Goal: Find specific page/section: Find specific page/section

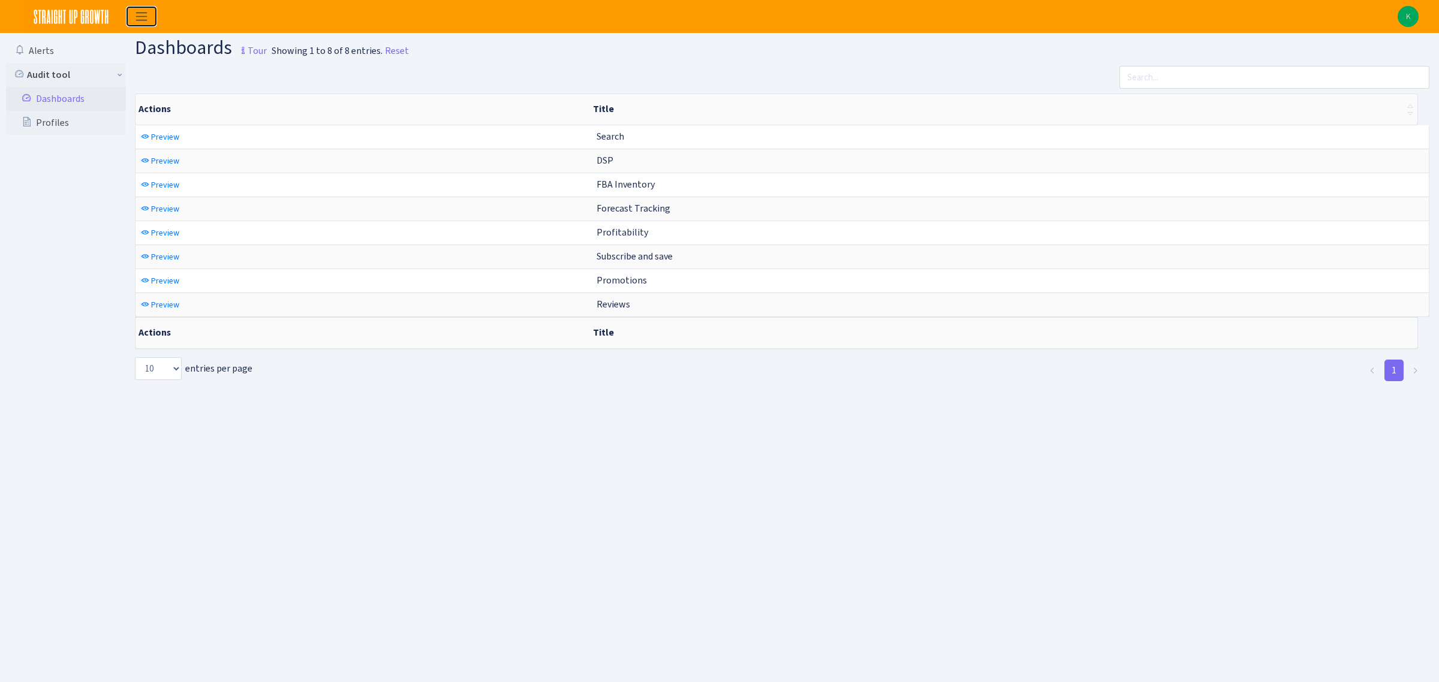
click at [144, 16] on span "Toggle navigation" at bounding box center [141, 17] width 18 height 14
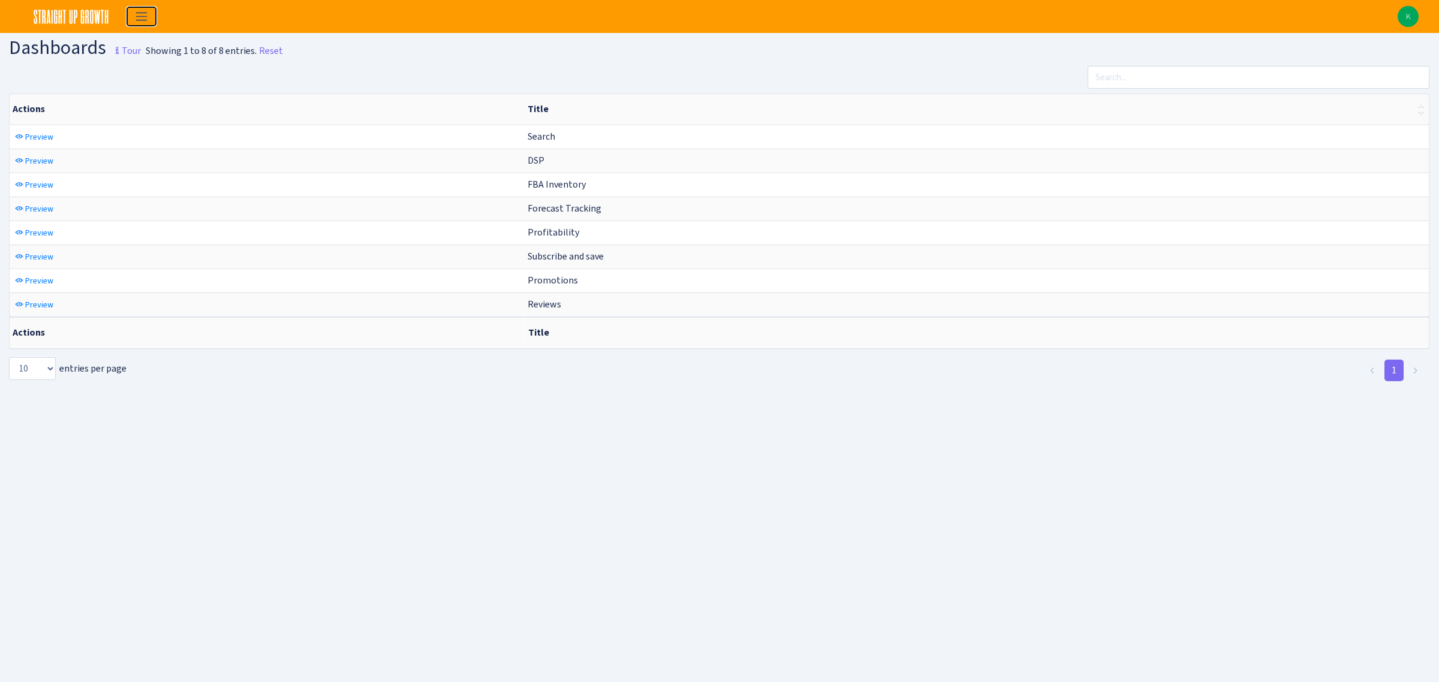
click at [144, 16] on span "Toggle navigation" at bounding box center [141, 17] width 18 height 14
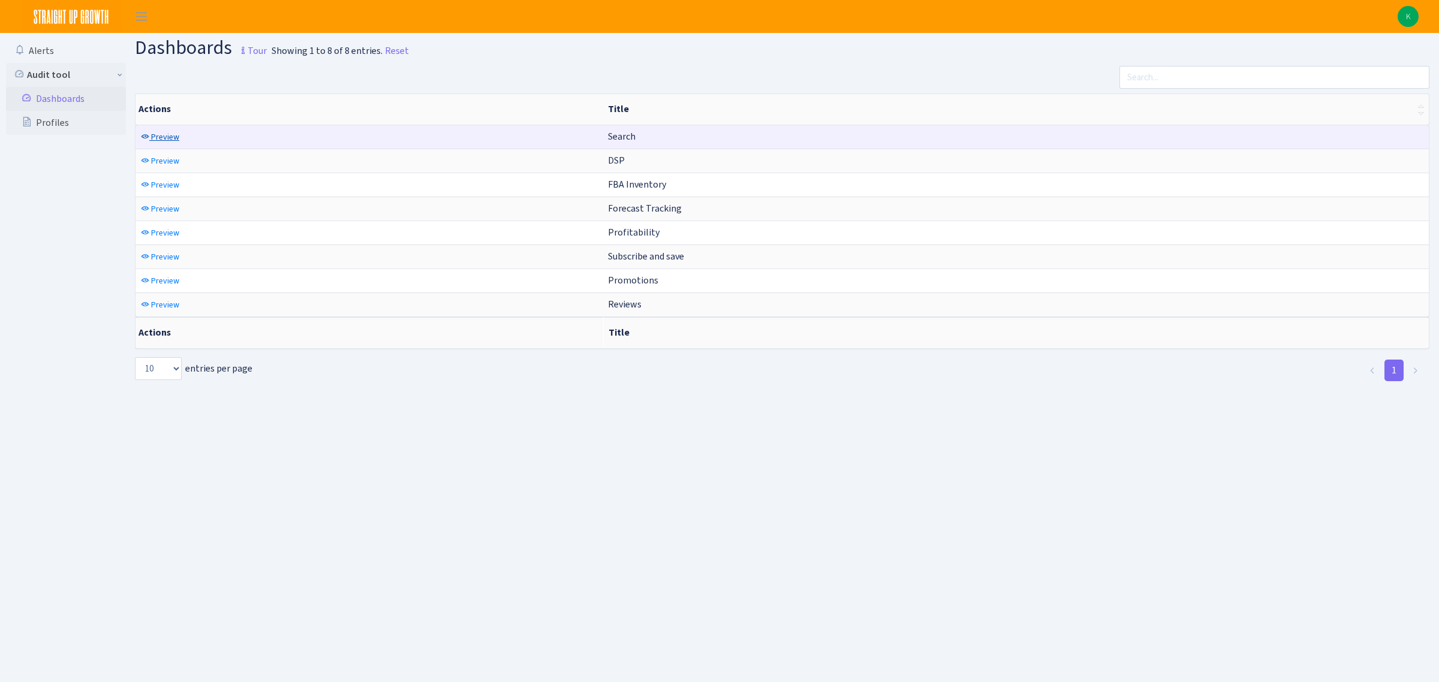
click at [156, 134] on span "Preview" at bounding box center [165, 136] width 28 height 11
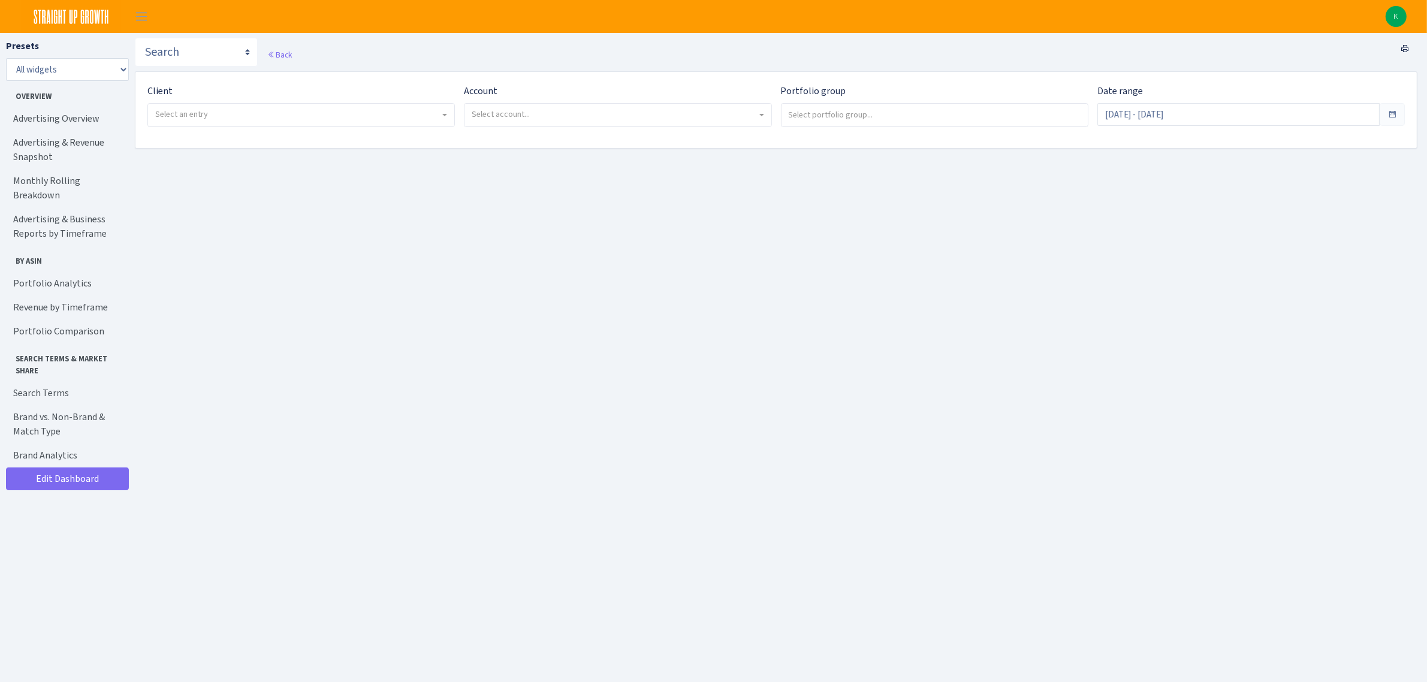
click at [417, 120] on span "Select an entry" at bounding box center [297, 114] width 285 height 12
select select "280"
select select
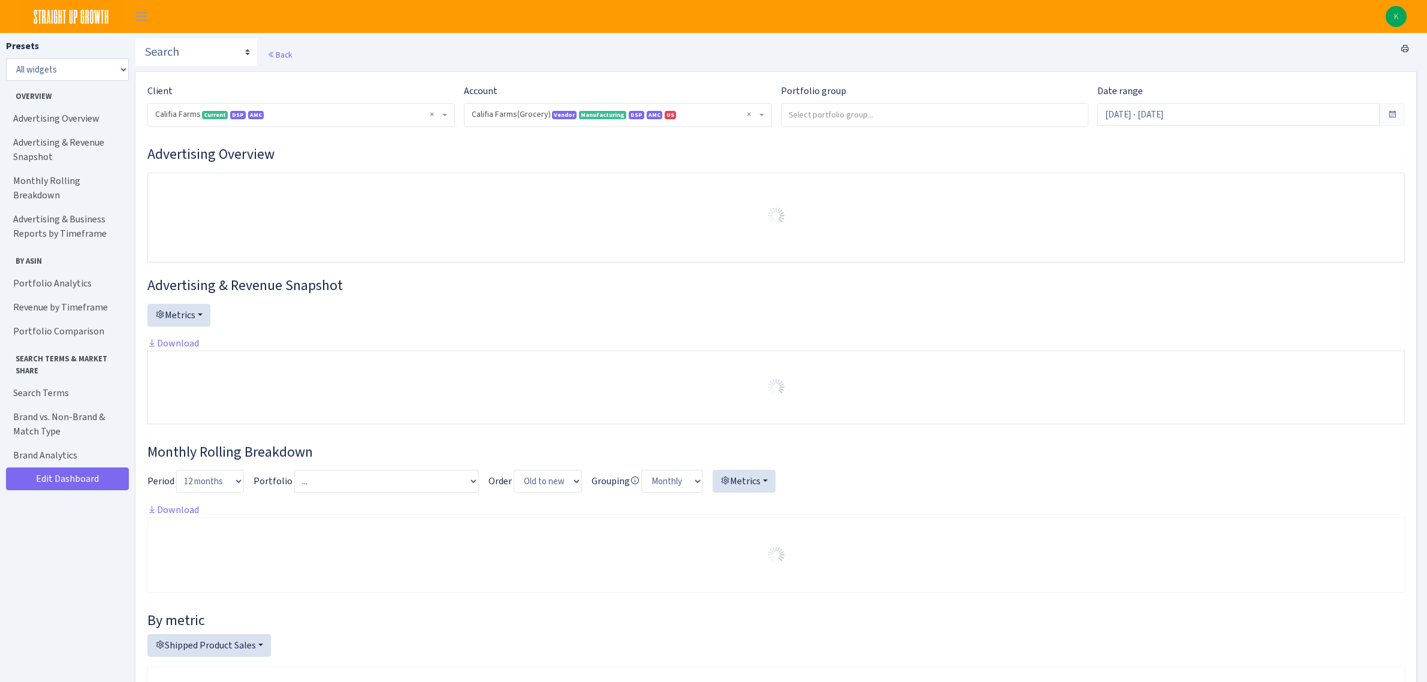
select select "2582519145631985"
click at [1389, 114] on span at bounding box center [1393, 115] width 10 height 10
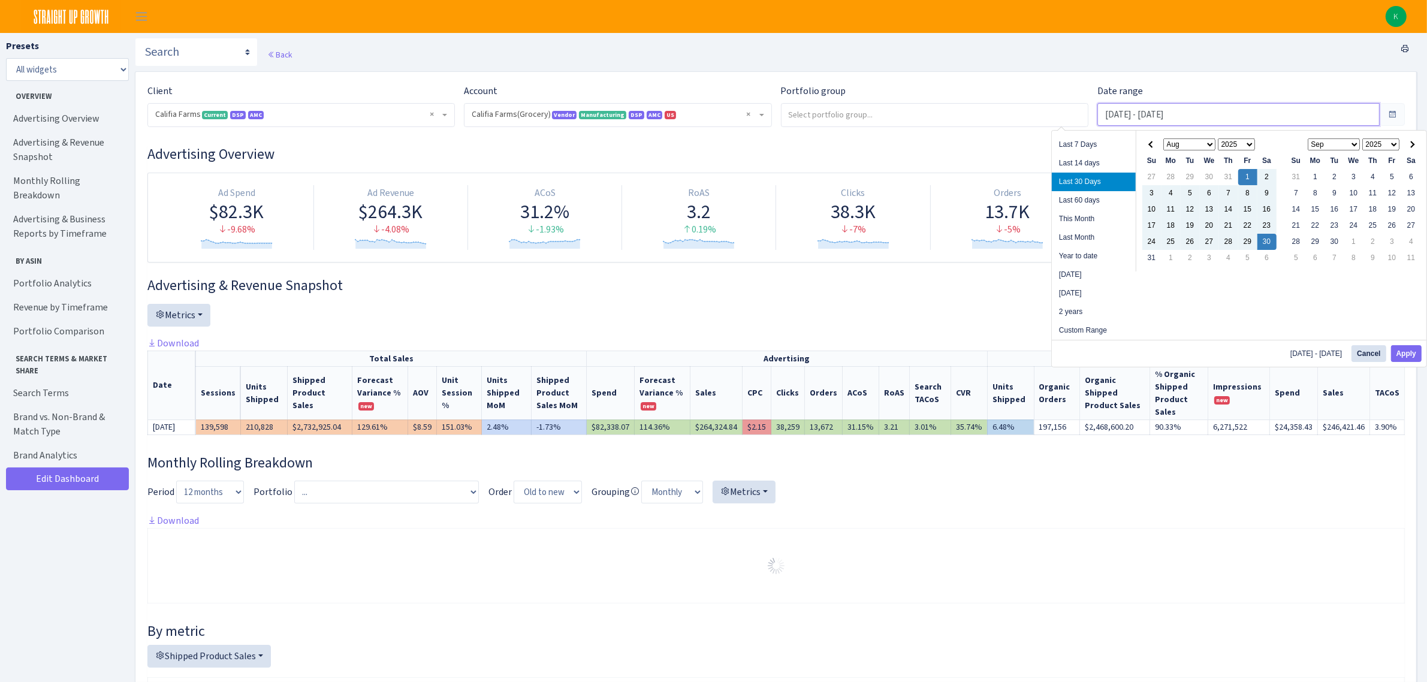
click at [1230, 116] on input "Aug 1, 2025 - Aug 30, 2025" at bounding box center [1239, 114] width 282 height 23
click at [1110, 248] on li "Year to date" at bounding box center [1094, 256] width 84 height 19
type input "Jan 1, 2025 - Aug 30, 2025"
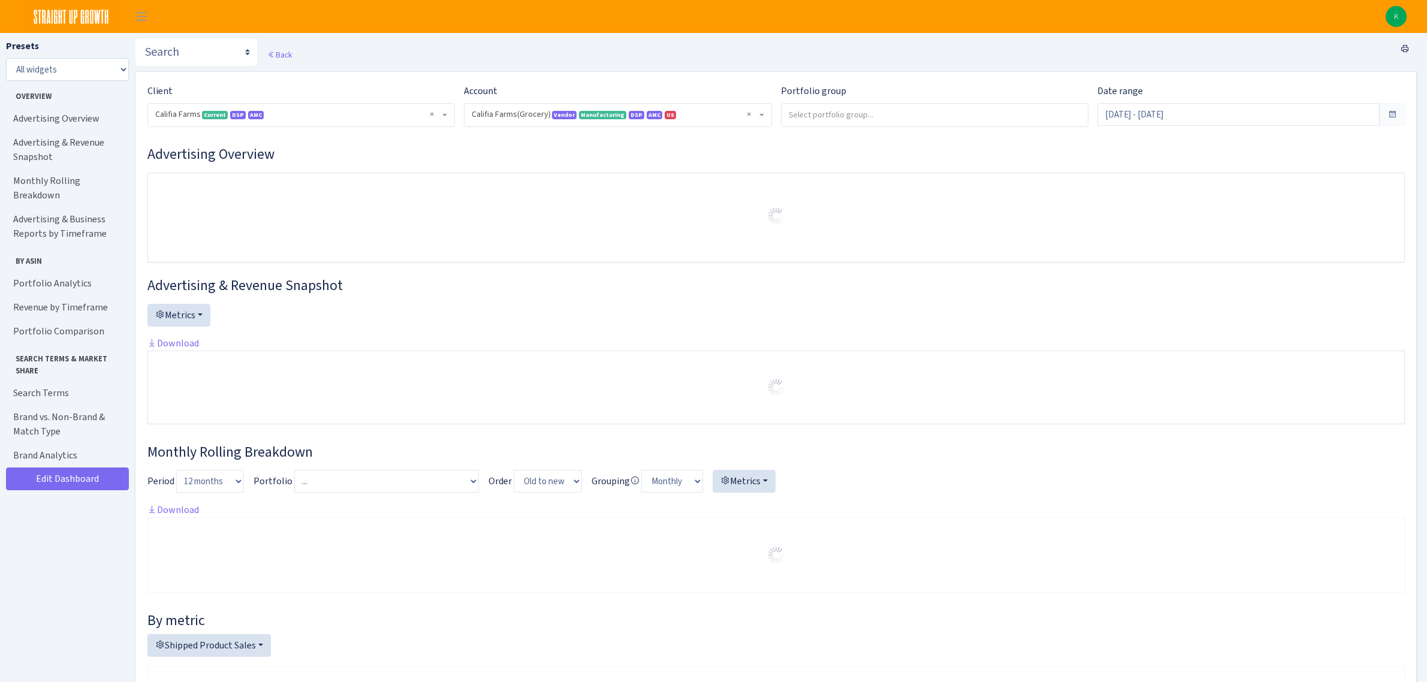
select select "2582519145631985"
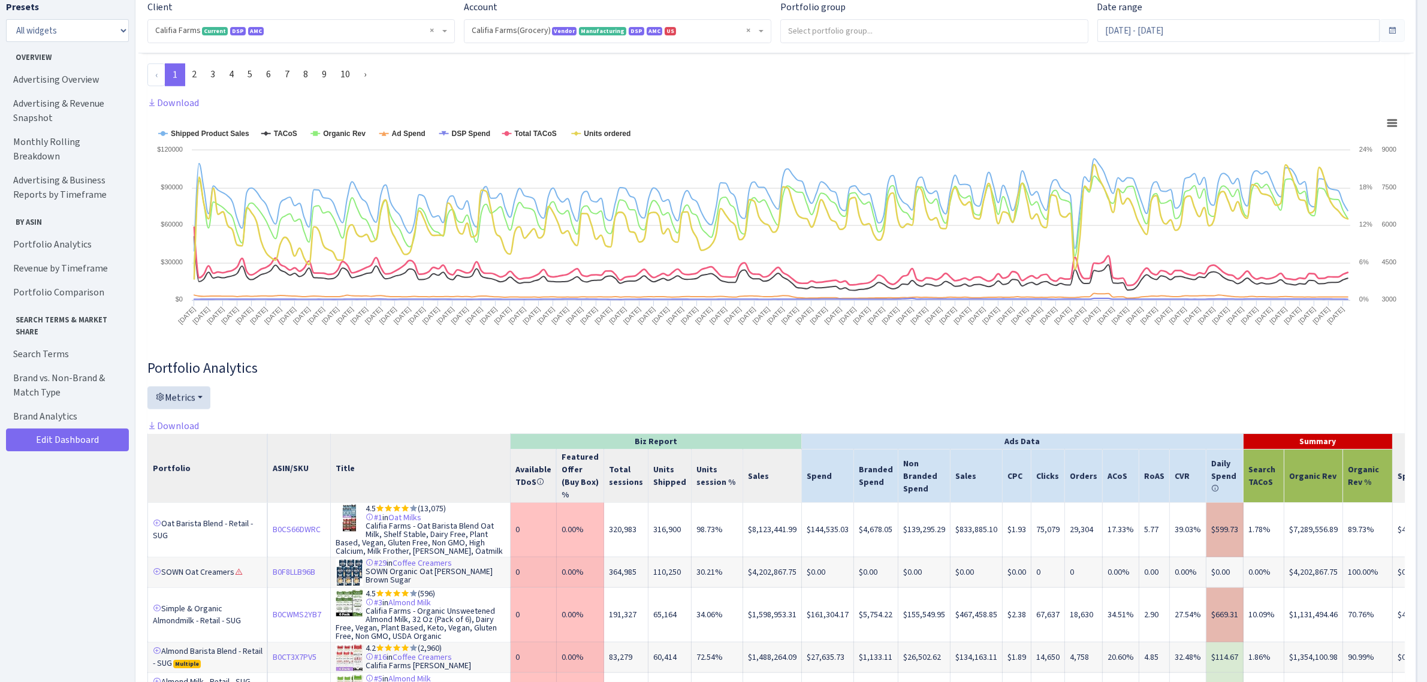
scroll to position [1648, 0]
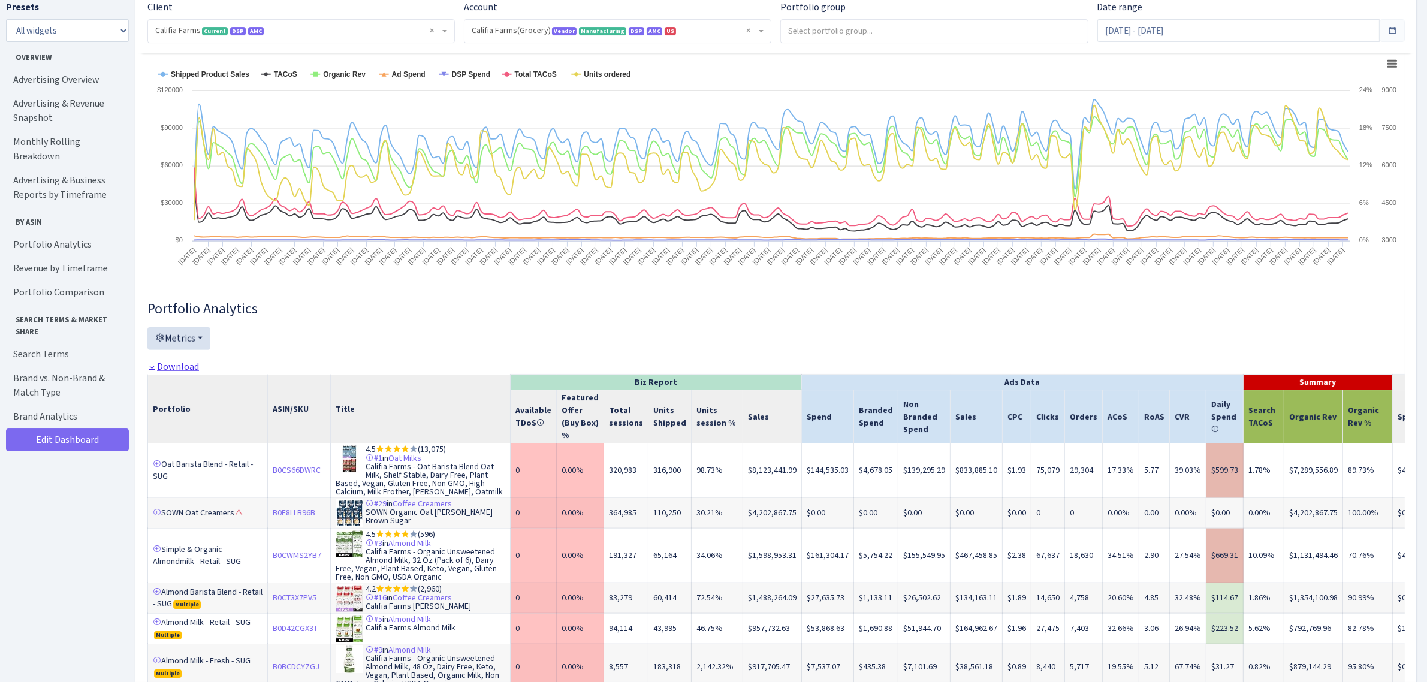
click at [195, 361] on link "Download" at bounding box center [173, 366] width 52 height 13
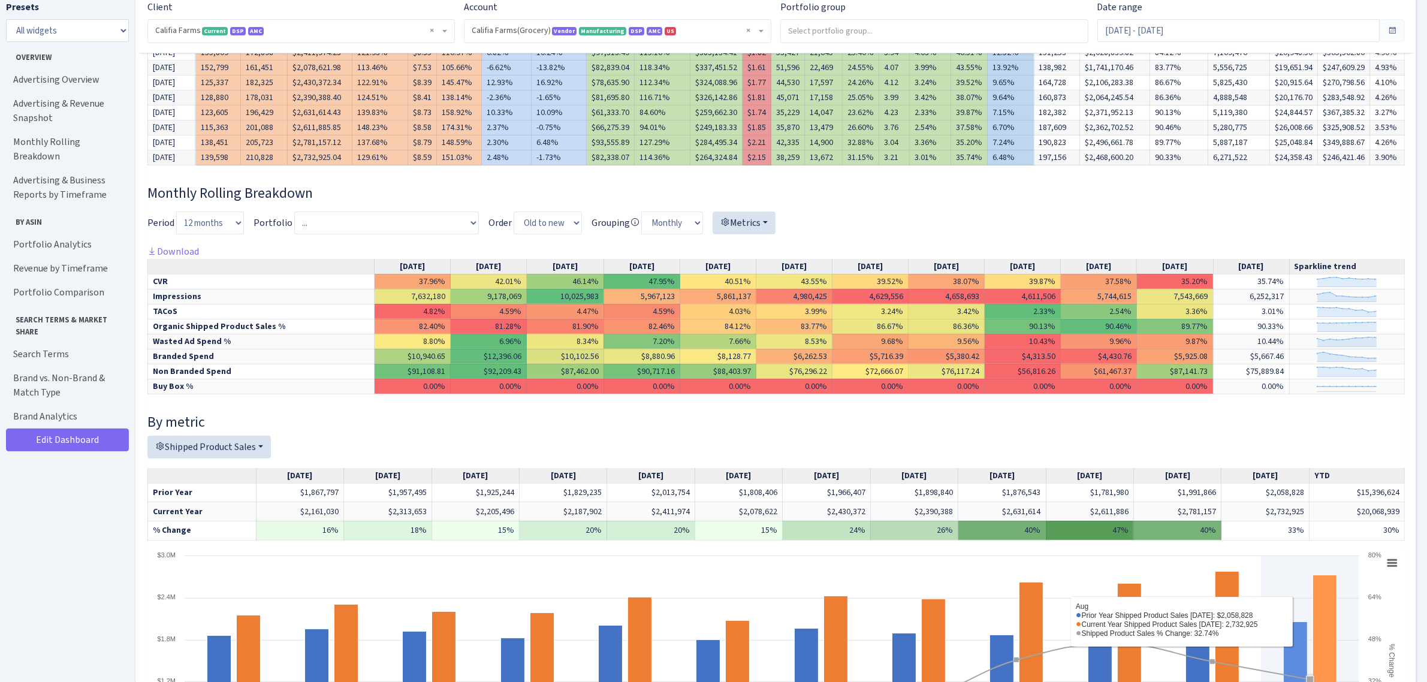
scroll to position [0, 0]
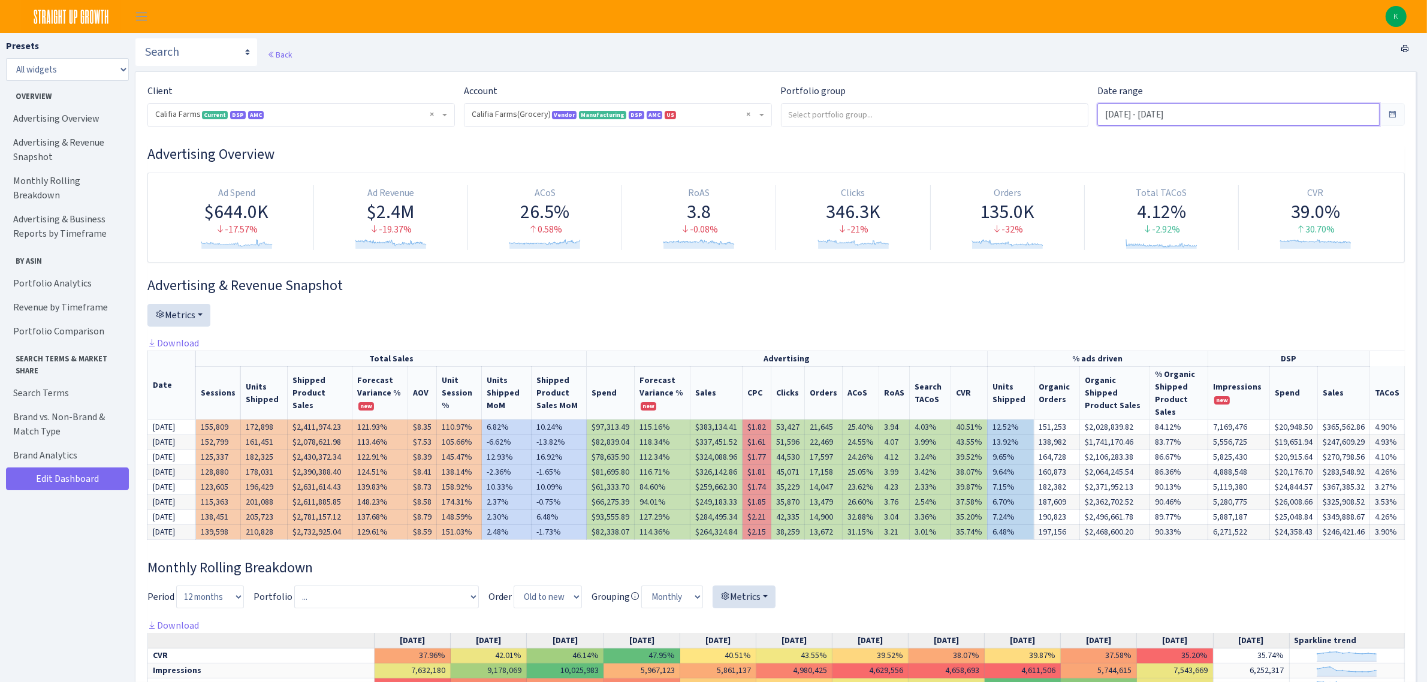
click at [1205, 116] on input "Jan 1, 2025 - Aug 30, 2025" at bounding box center [1239, 114] width 282 height 23
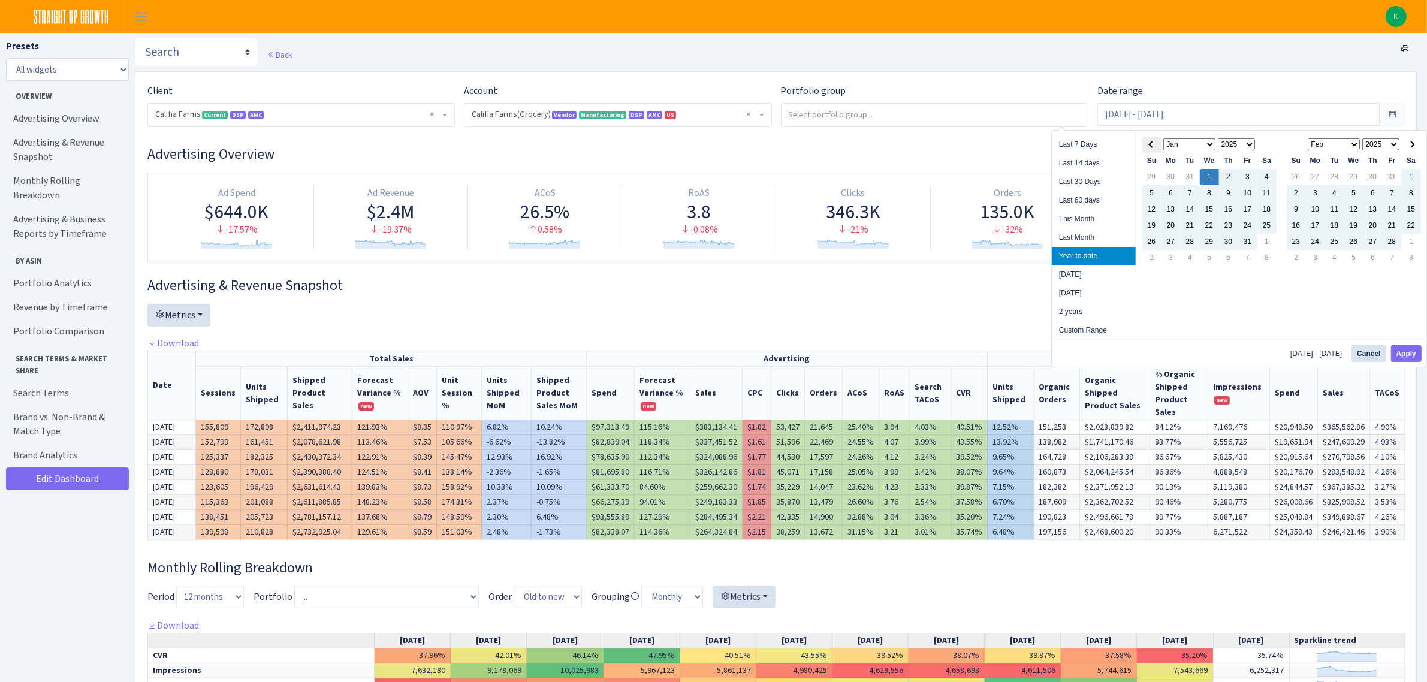
click at [1154, 148] on th at bounding box center [1152, 145] width 19 height 16
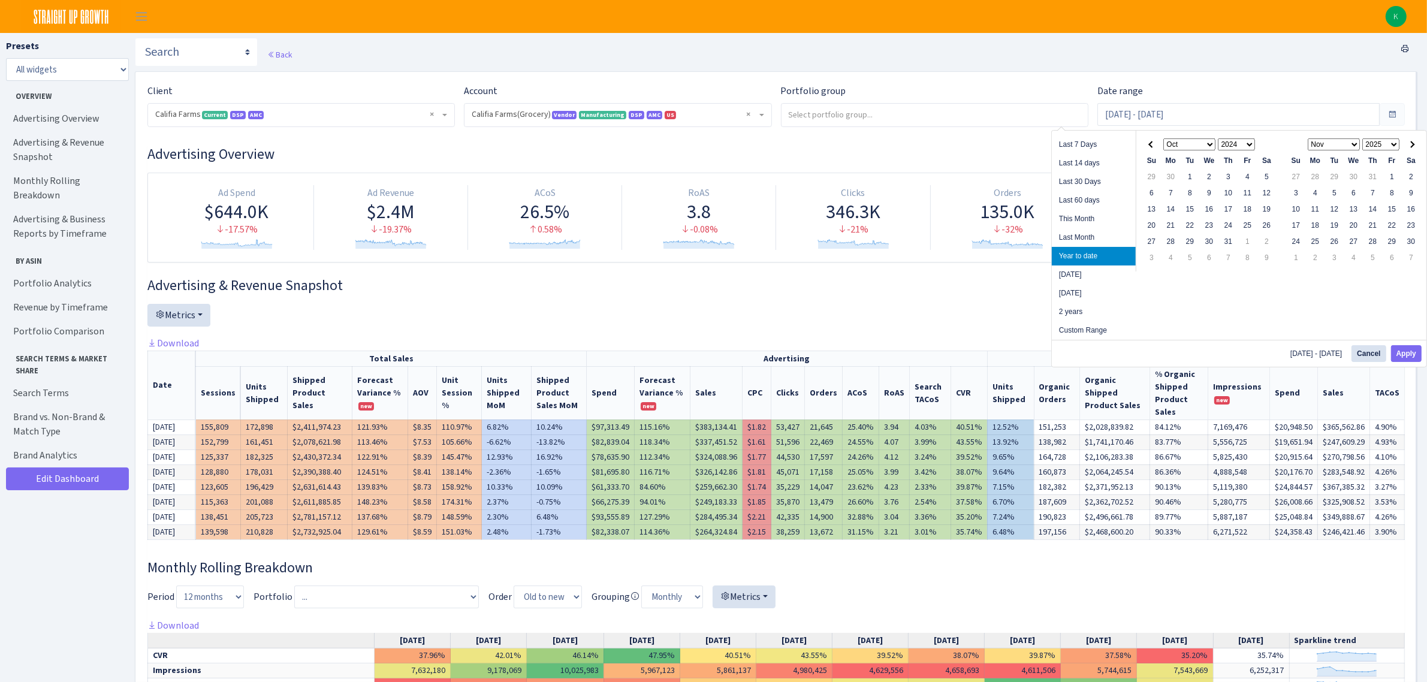
click at [1154, 148] on th at bounding box center [1152, 145] width 19 height 16
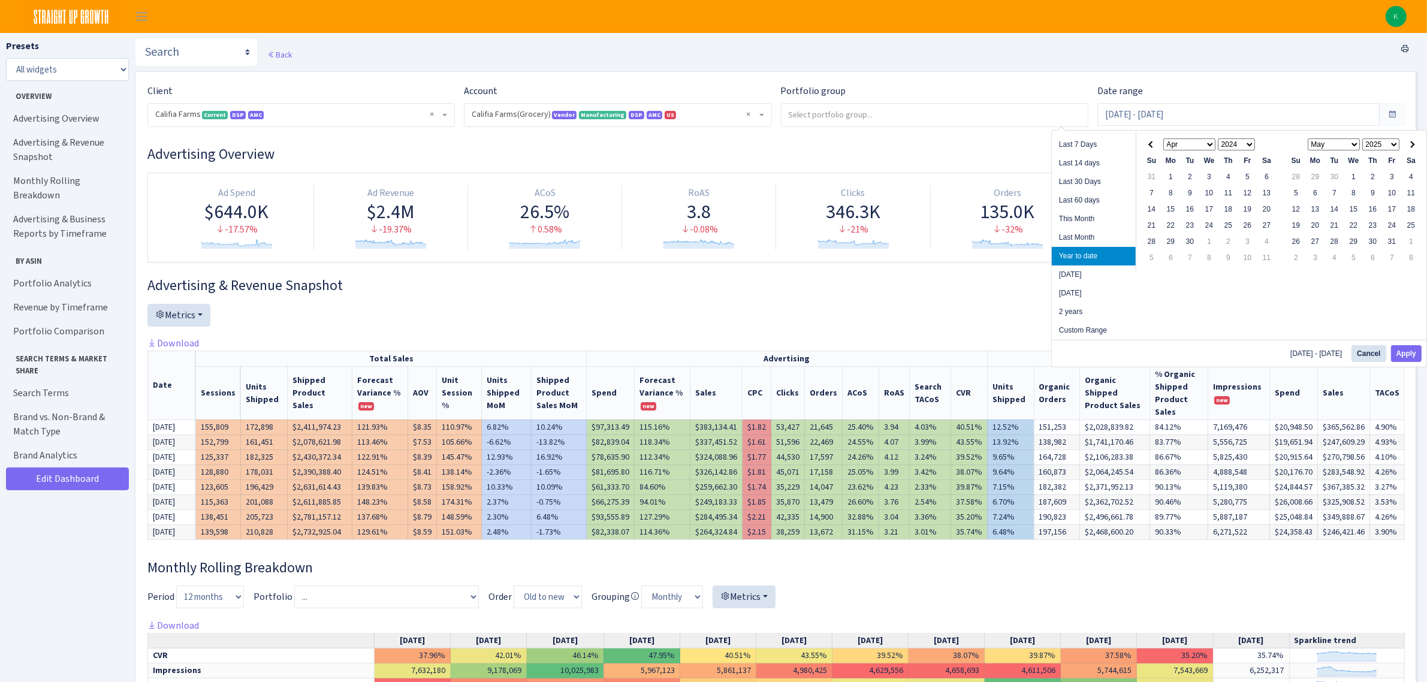
click at [1154, 148] on th at bounding box center [1152, 145] width 19 height 16
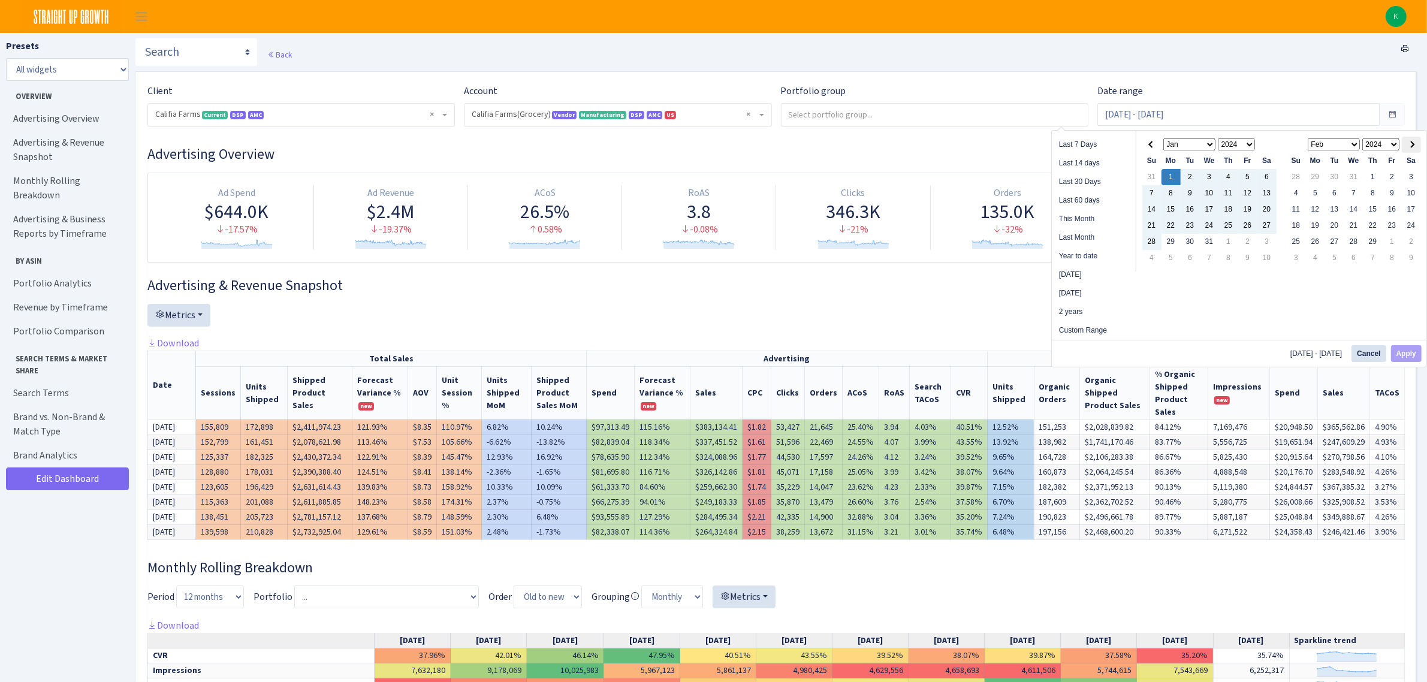
click at [1413, 145] on th at bounding box center [1411, 145] width 19 height 16
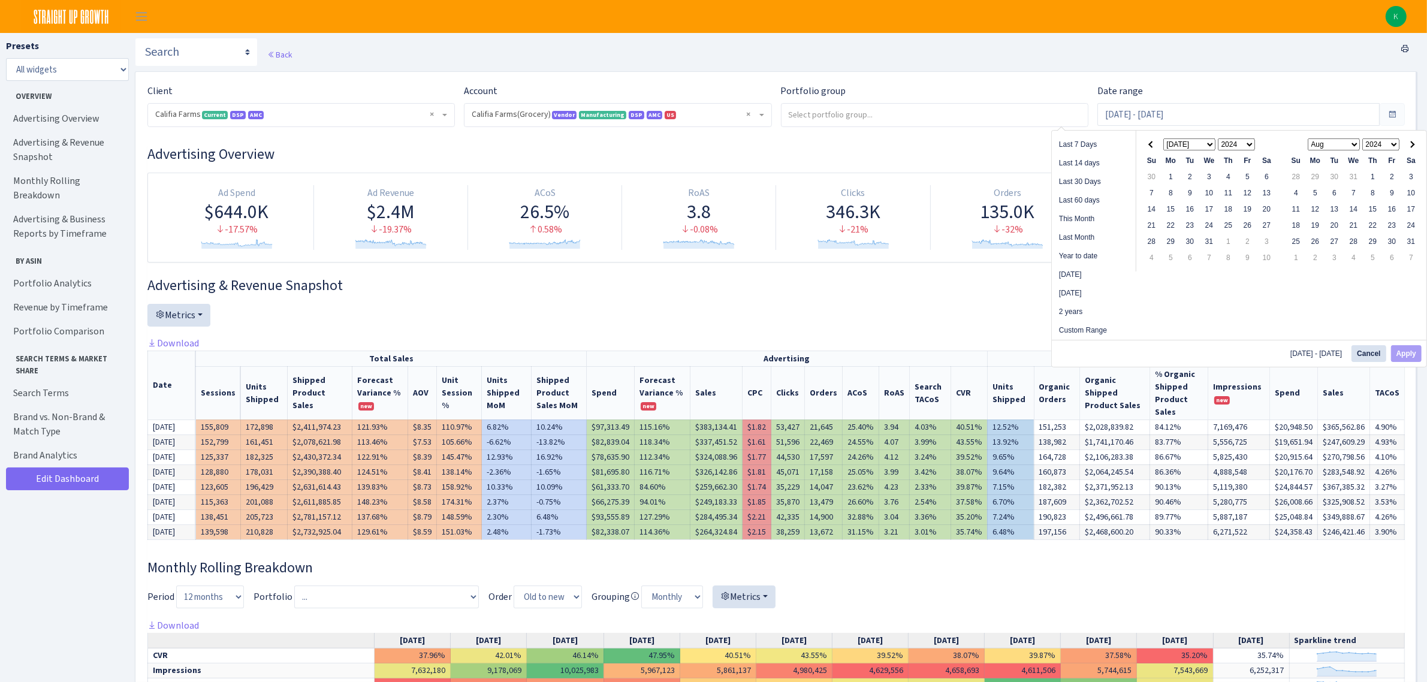
click at [1413, 145] on th at bounding box center [1411, 145] width 19 height 16
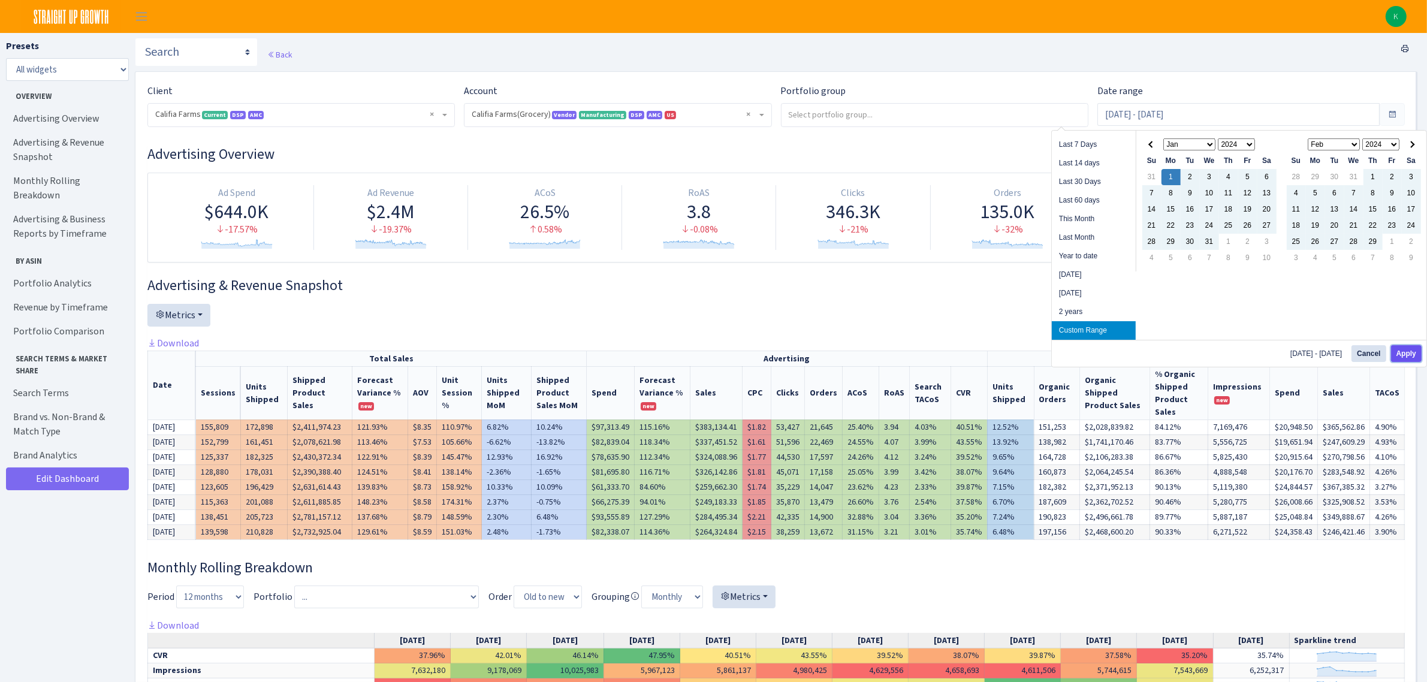
click at [1406, 352] on button "Apply" at bounding box center [1406, 353] width 31 height 17
type input "Jan 1, 2024 - Dec 31, 2024"
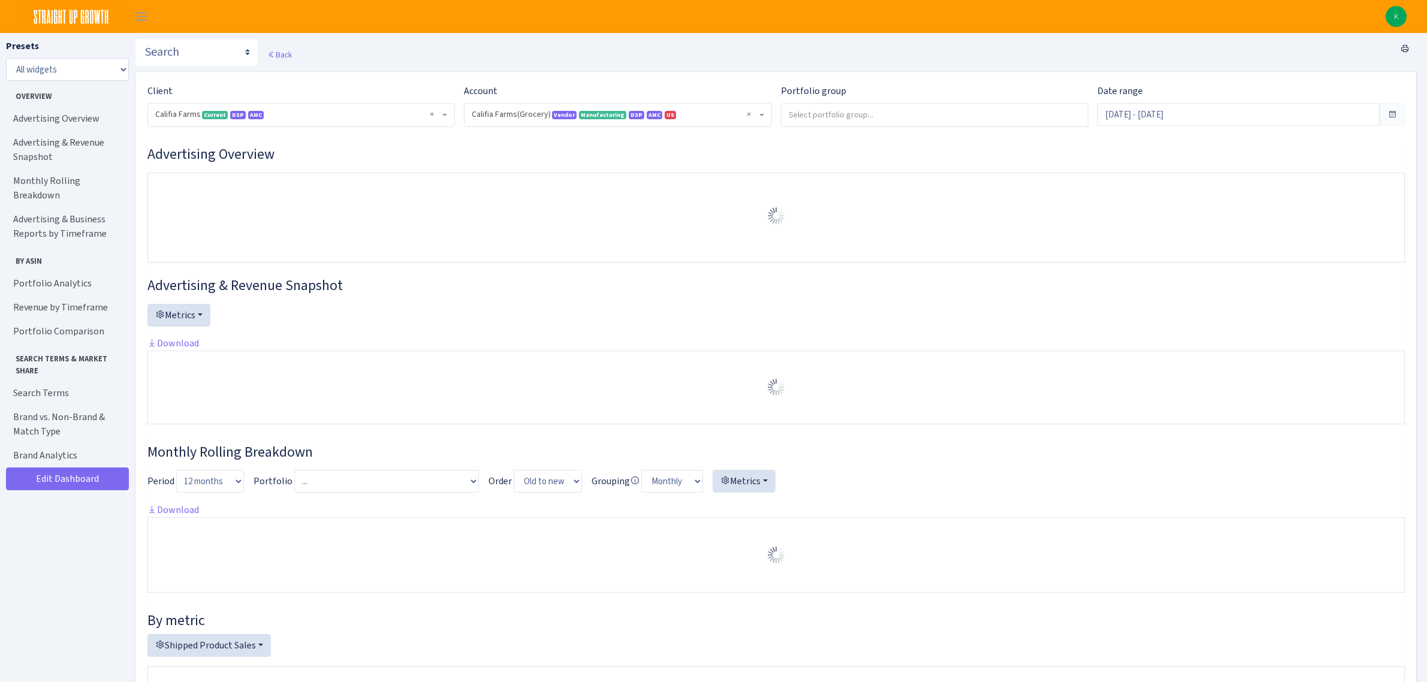
select select "2582519145631985"
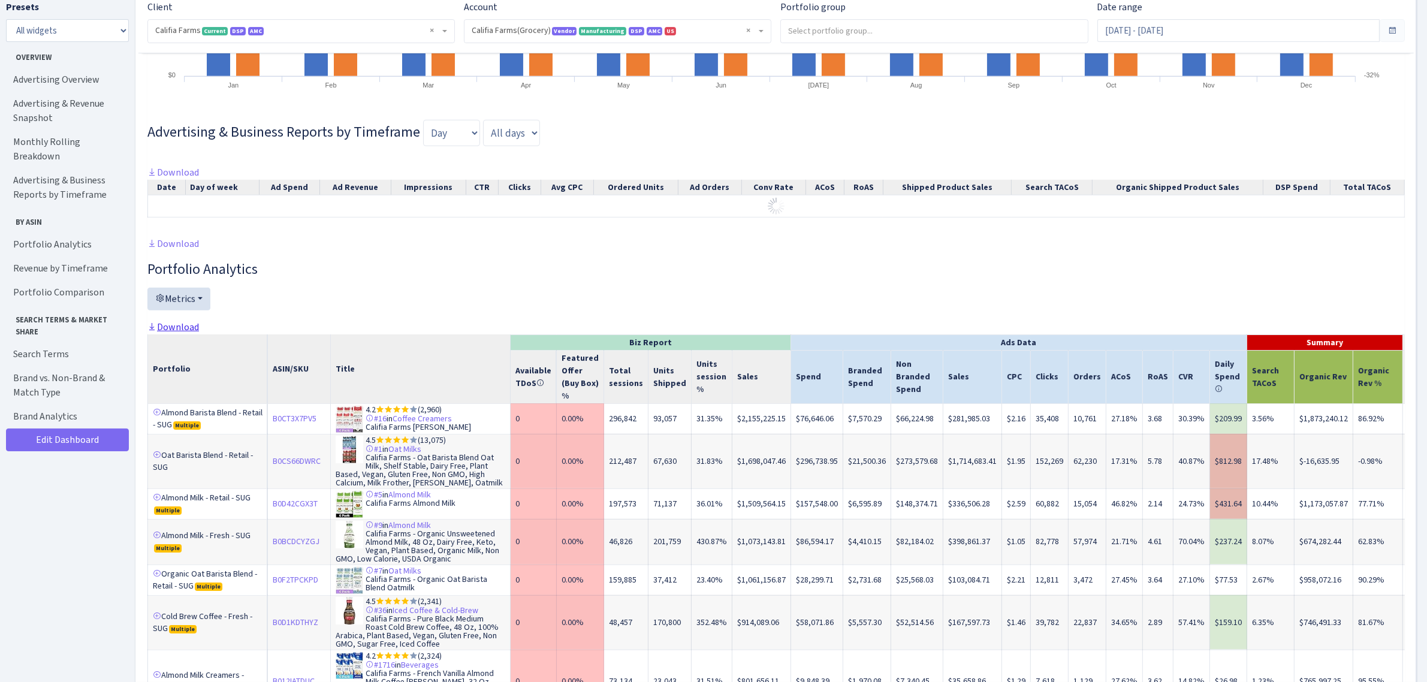
click at [189, 331] on link "Download" at bounding box center [173, 327] width 52 height 13
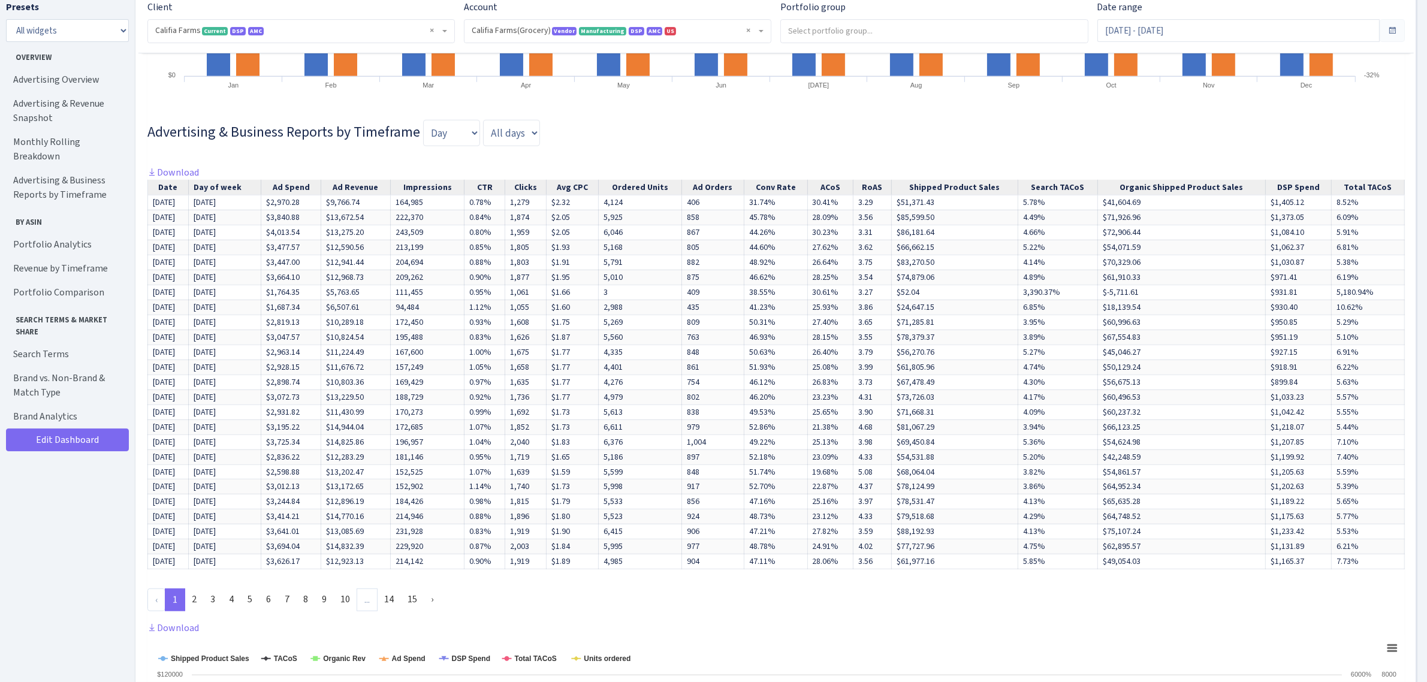
click at [613, 132] on div "Advertising & Business Reports by Timeframe Day Week Month Quarter All days Sun…" at bounding box center [776, 133] width 1258 height 46
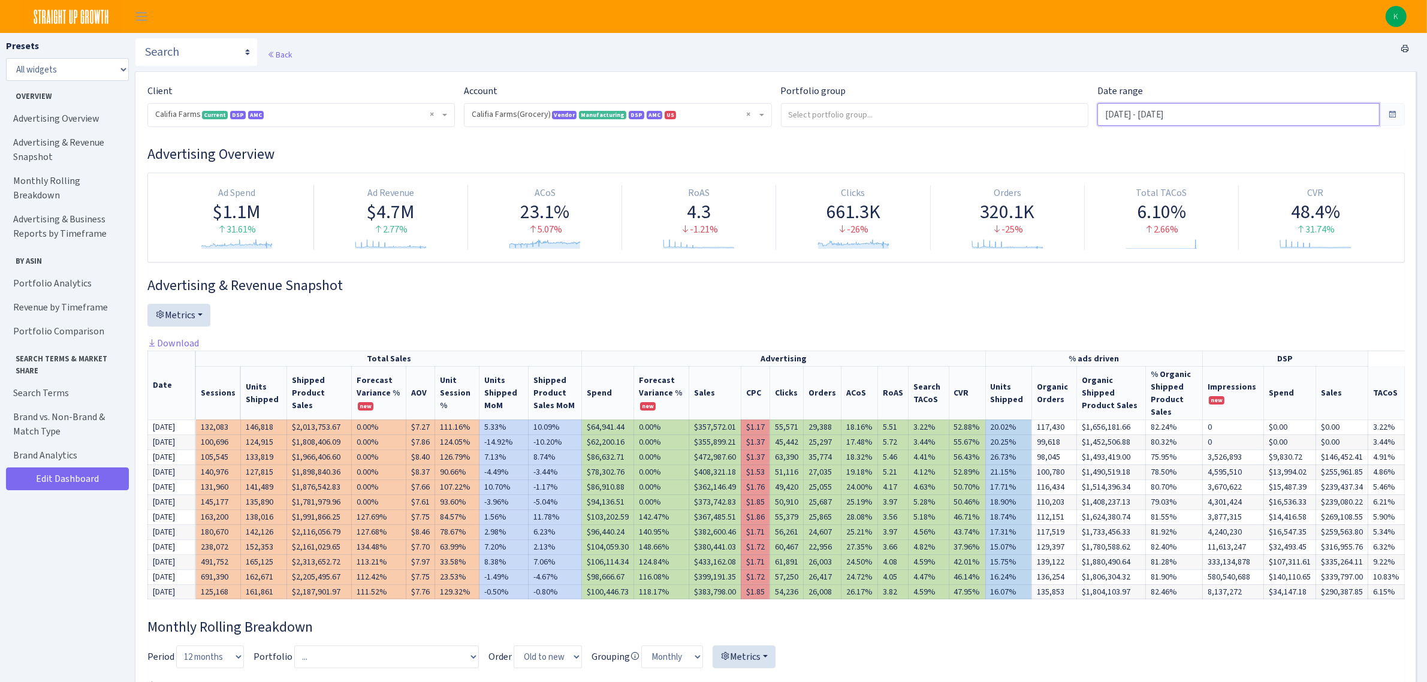
click at [1202, 120] on input "Jan 1, 2024 - Dec 31, 2024" at bounding box center [1239, 114] width 282 height 23
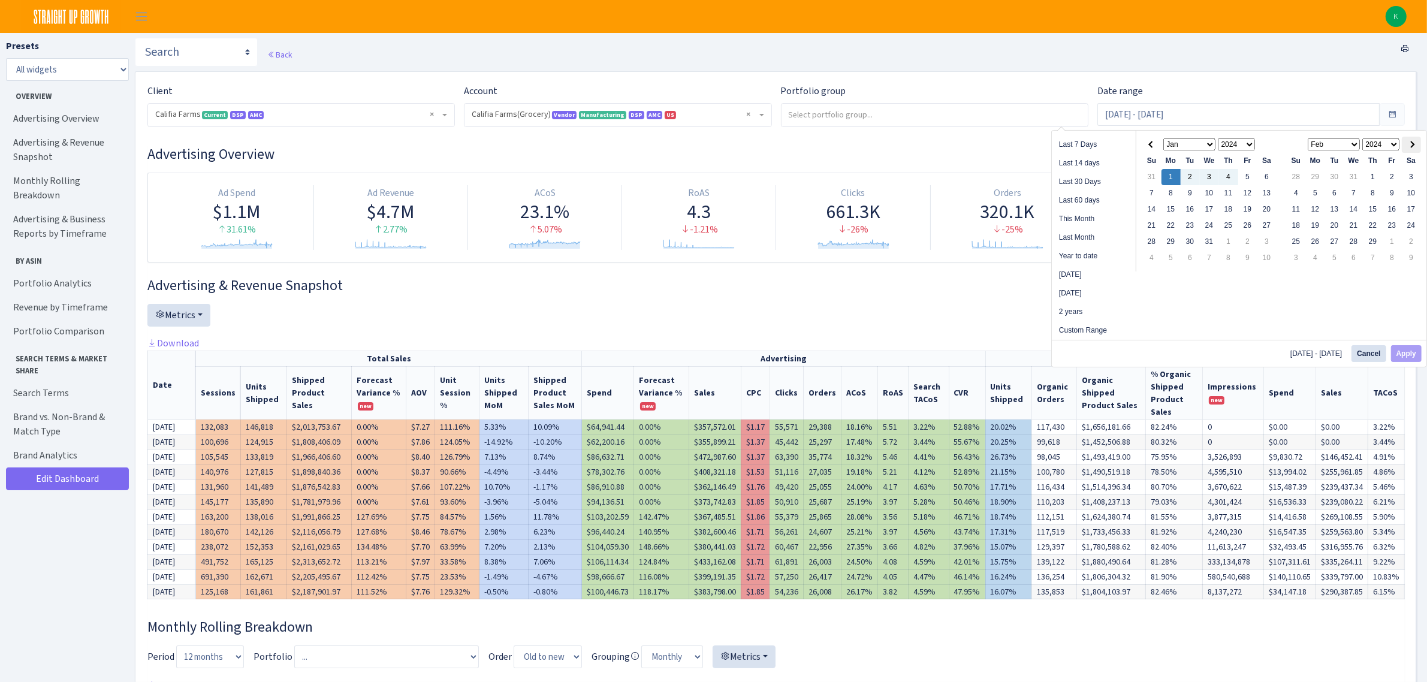
click at [1416, 149] on th at bounding box center [1411, 145] width 19 height 16
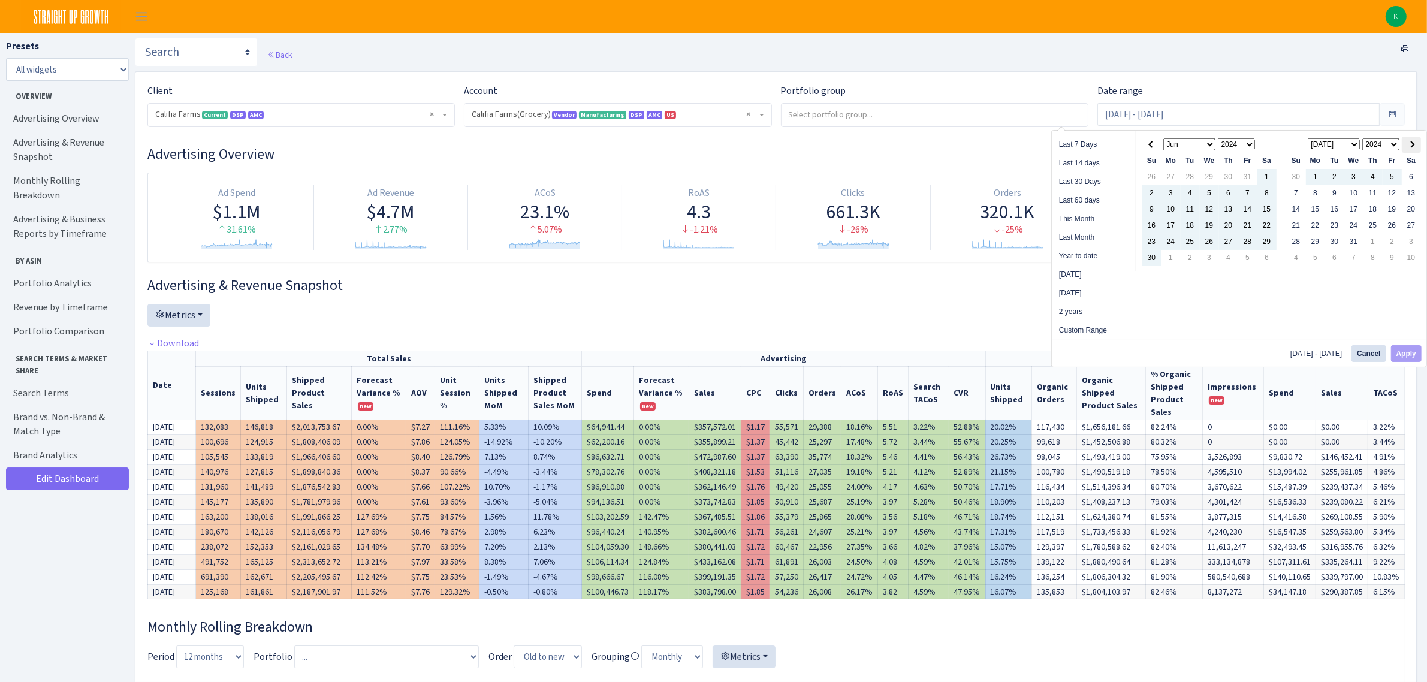
click at [1416, 144] on th at bounding box center [1411, 145] width 19 height 16
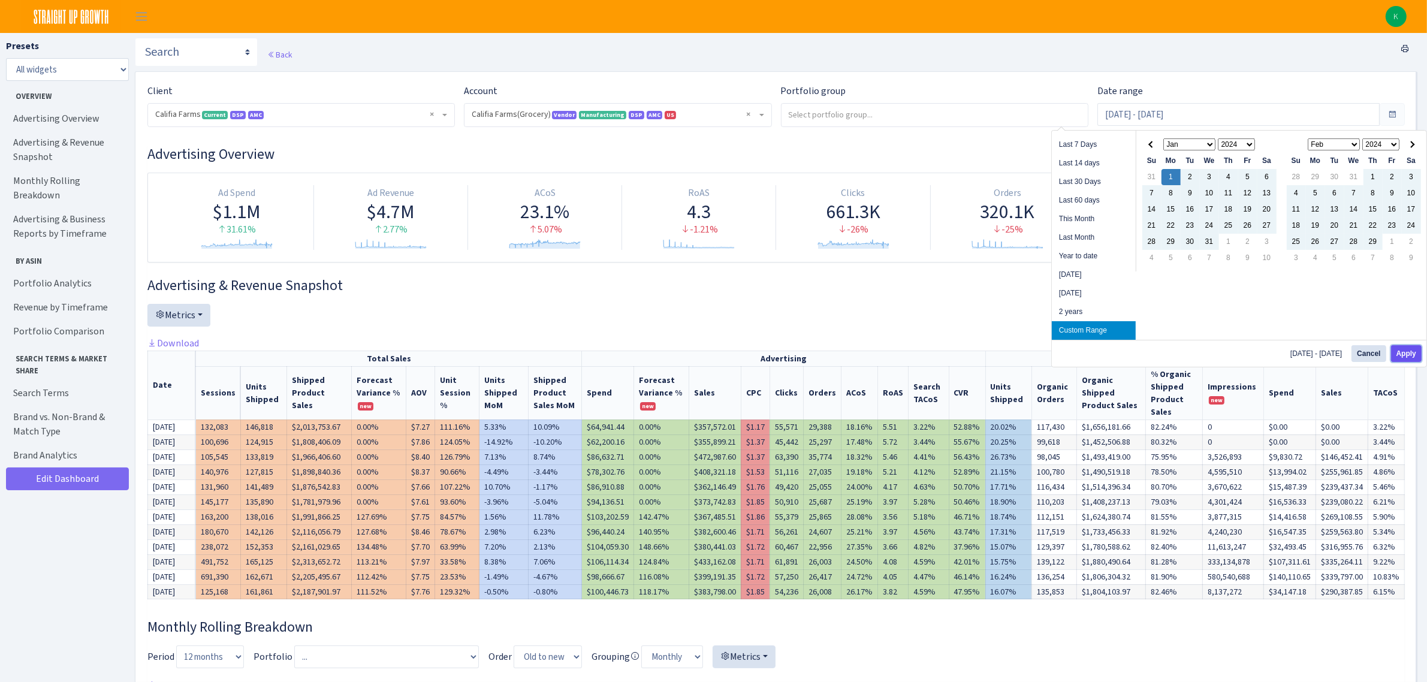
click at [1406, 355] on button "Apply" at bounding box center [1406, 353] width 31 height 17
type input "[DATE] - [DATE]"
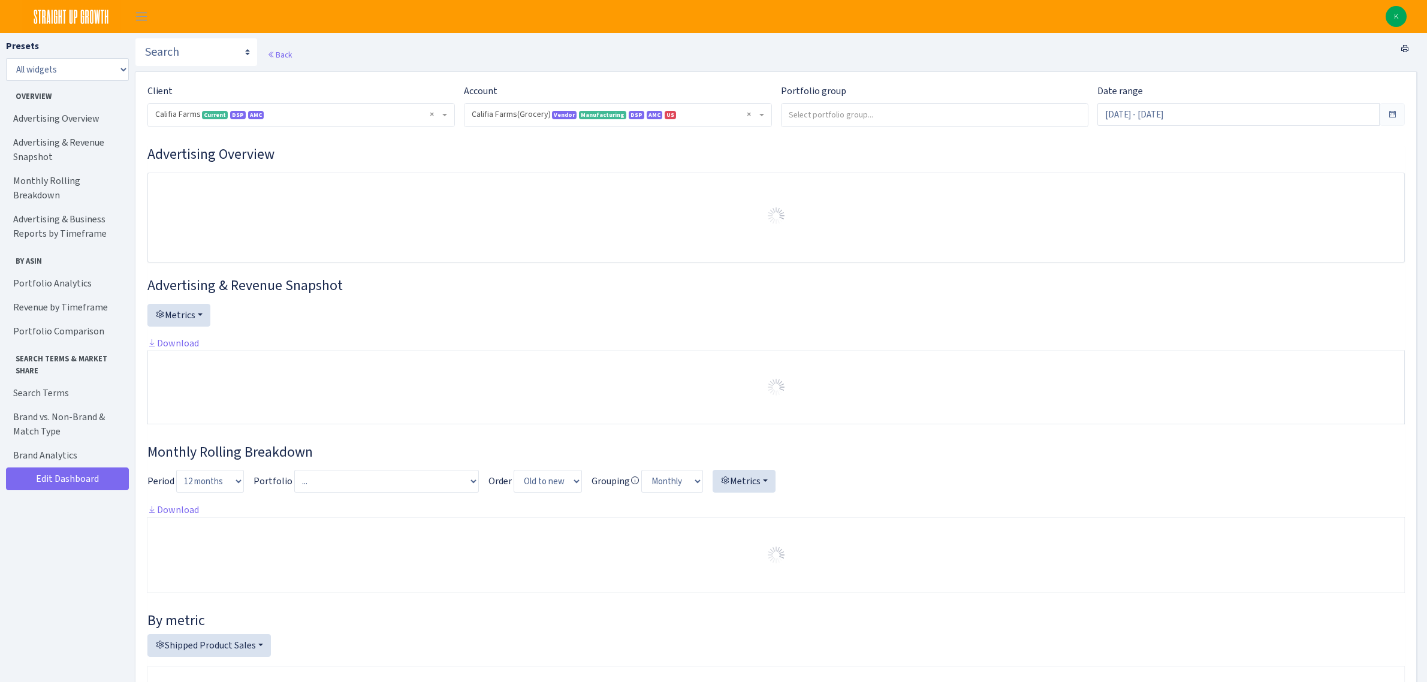
select select "2582519145631985"
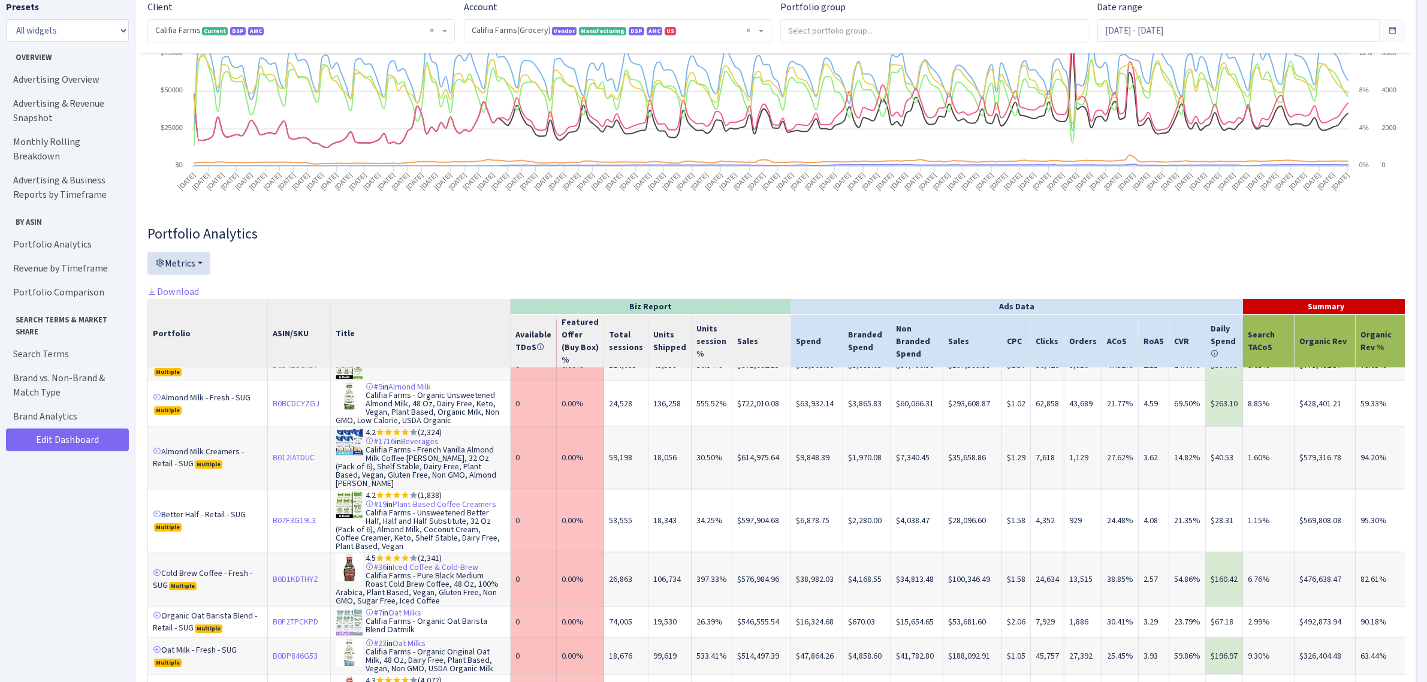
scroll to position [75, 0]
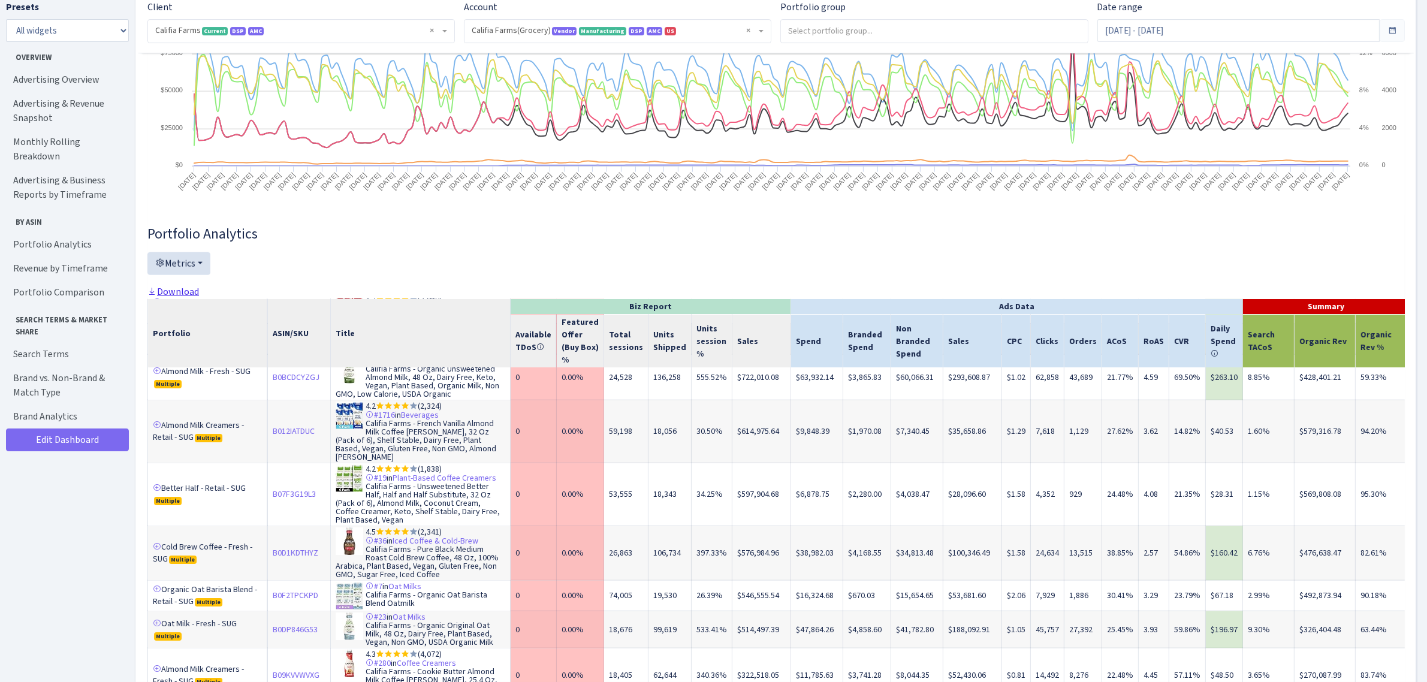
click at [167, 287] on link "Download" at bounding box center [173, 291] width 52 height 13
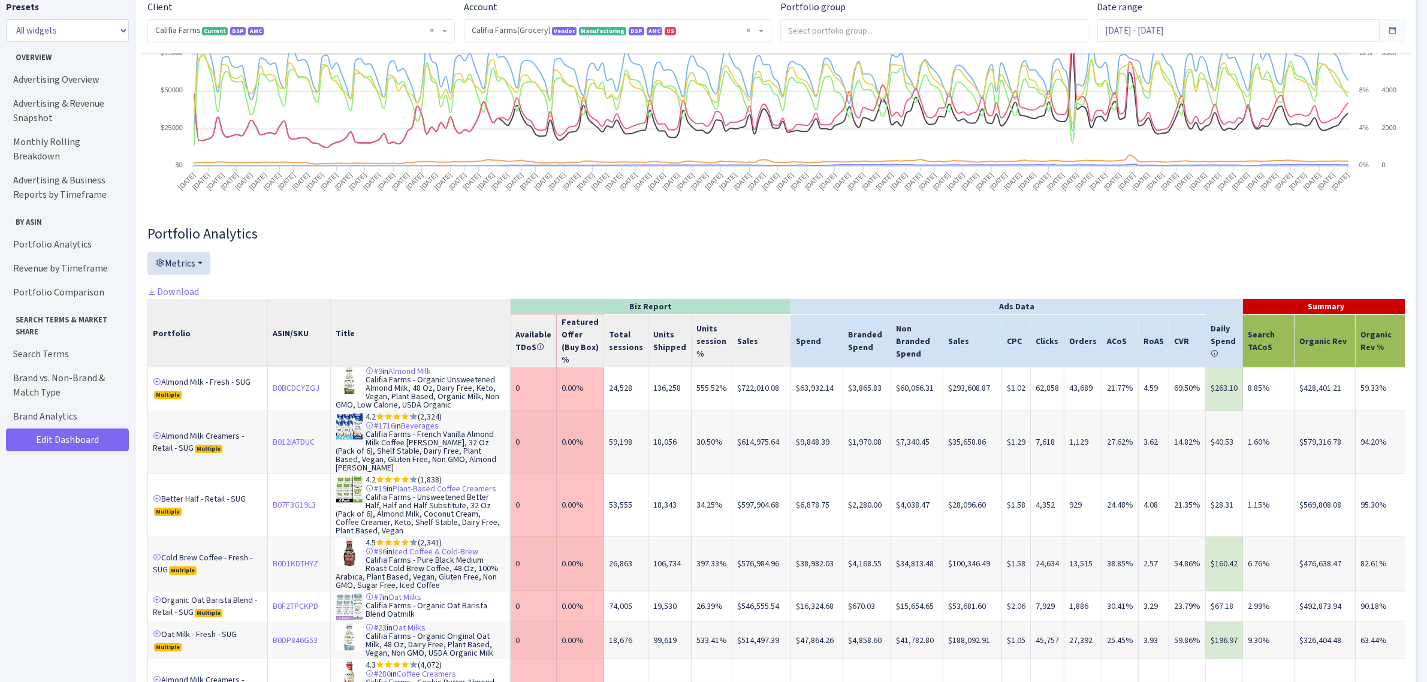
scroll to position [0, 0]
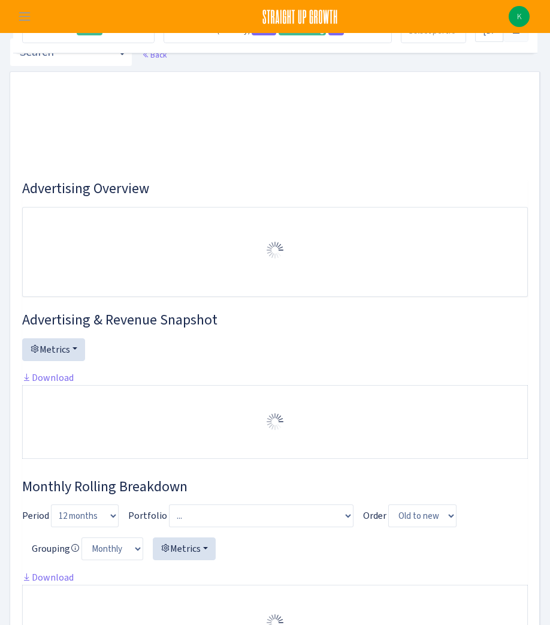
select select "2582519145631985"
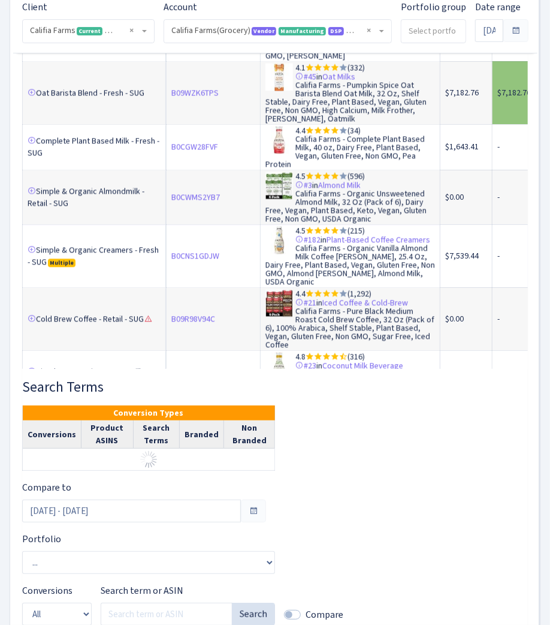
scroll to position [5231, 0]
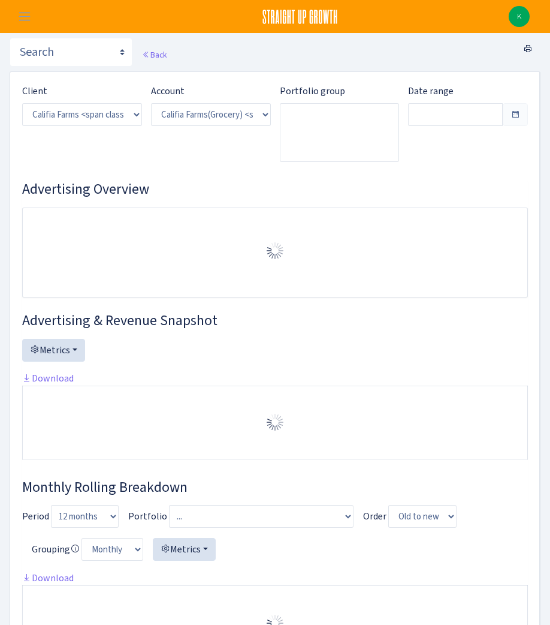
select select "2582519145631985"
type input "[DATE] - [DATE]"
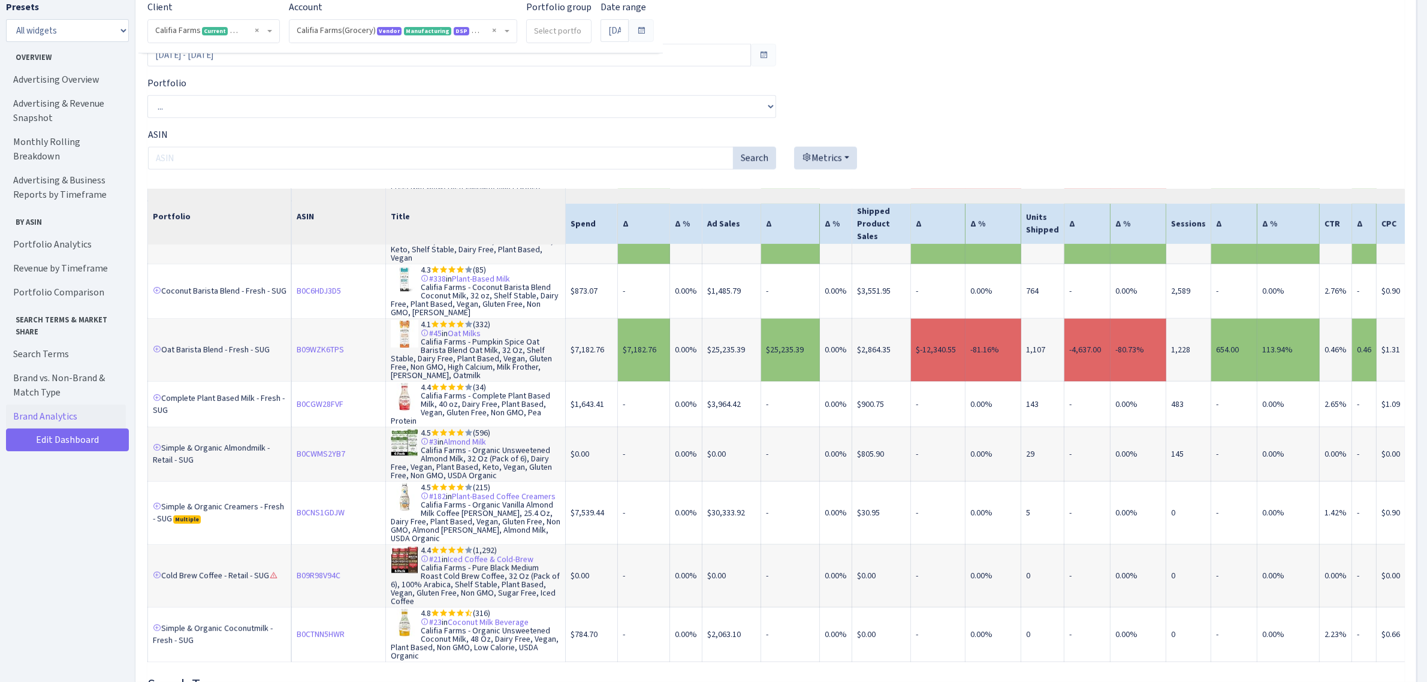
scroll to position [1826, 0]
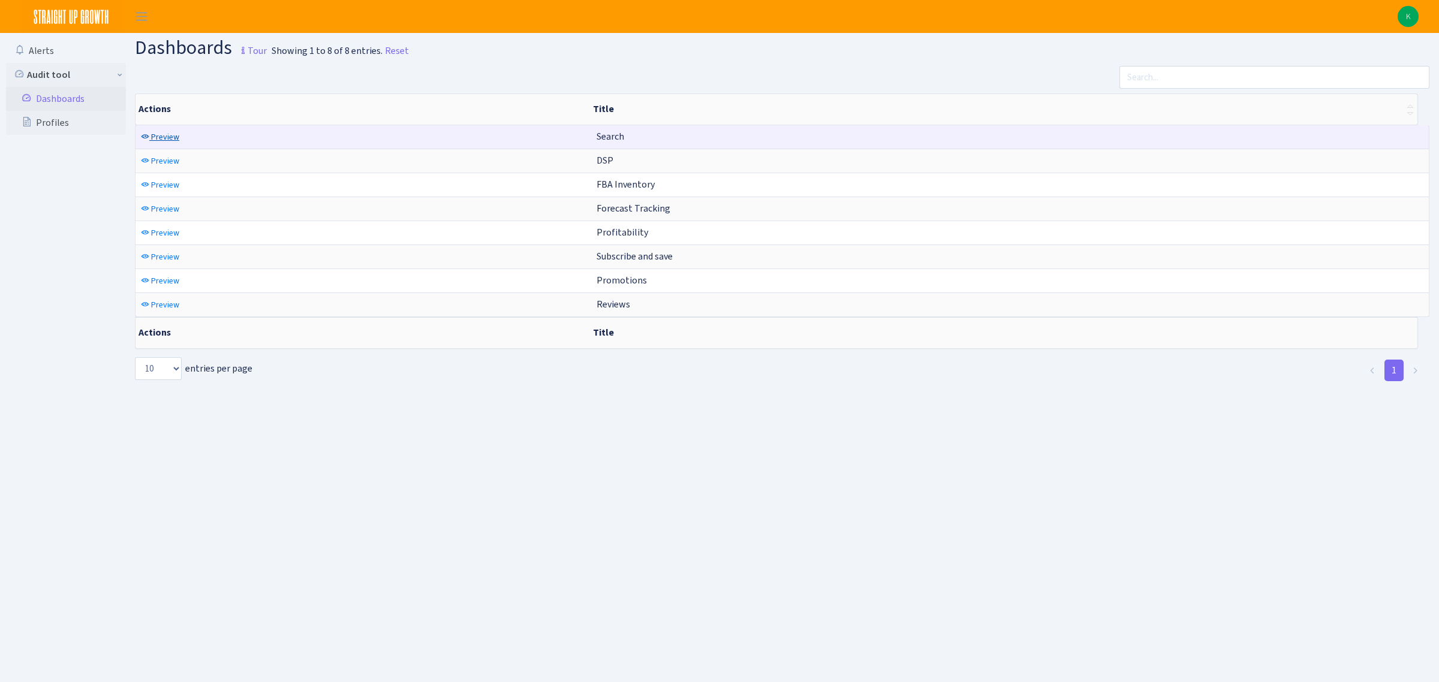
click at [165, 138] on span "Preview" at bounding box center [165, 136] width 28 height 11
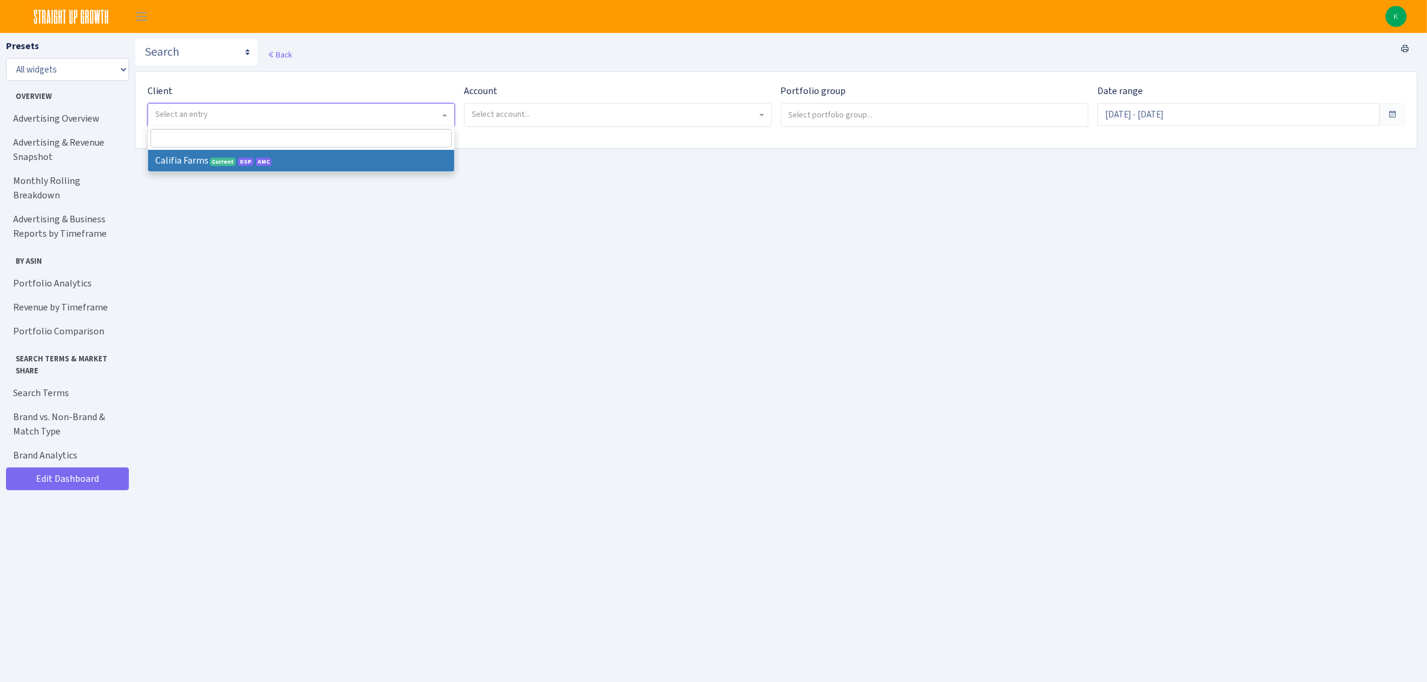
click at [415, 112] on span "Select an entry" at bounding box center [297, 114] width 285 height 12
select select "280"
select select
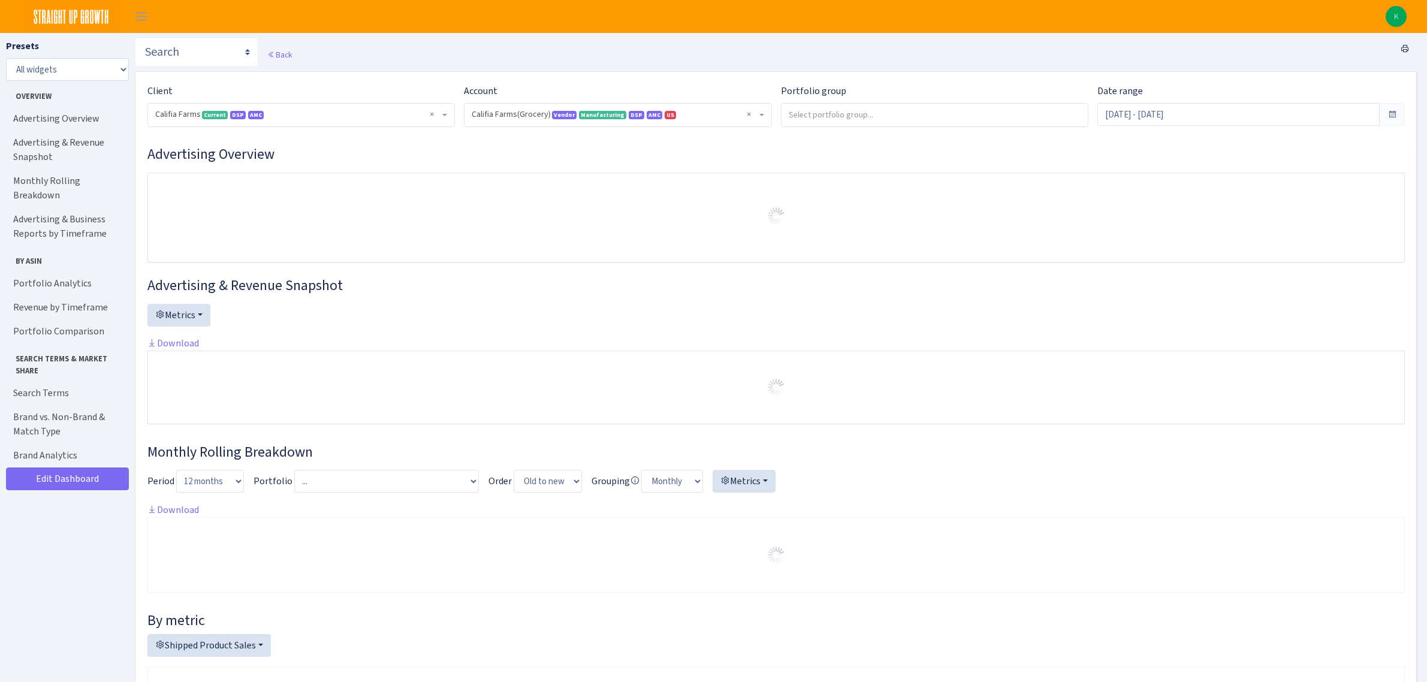
select select "2582519145631985"
click at [1186, 112] on input "[DATE] - [DATE]" at bounding box center [1239, 114] width 282 height 23
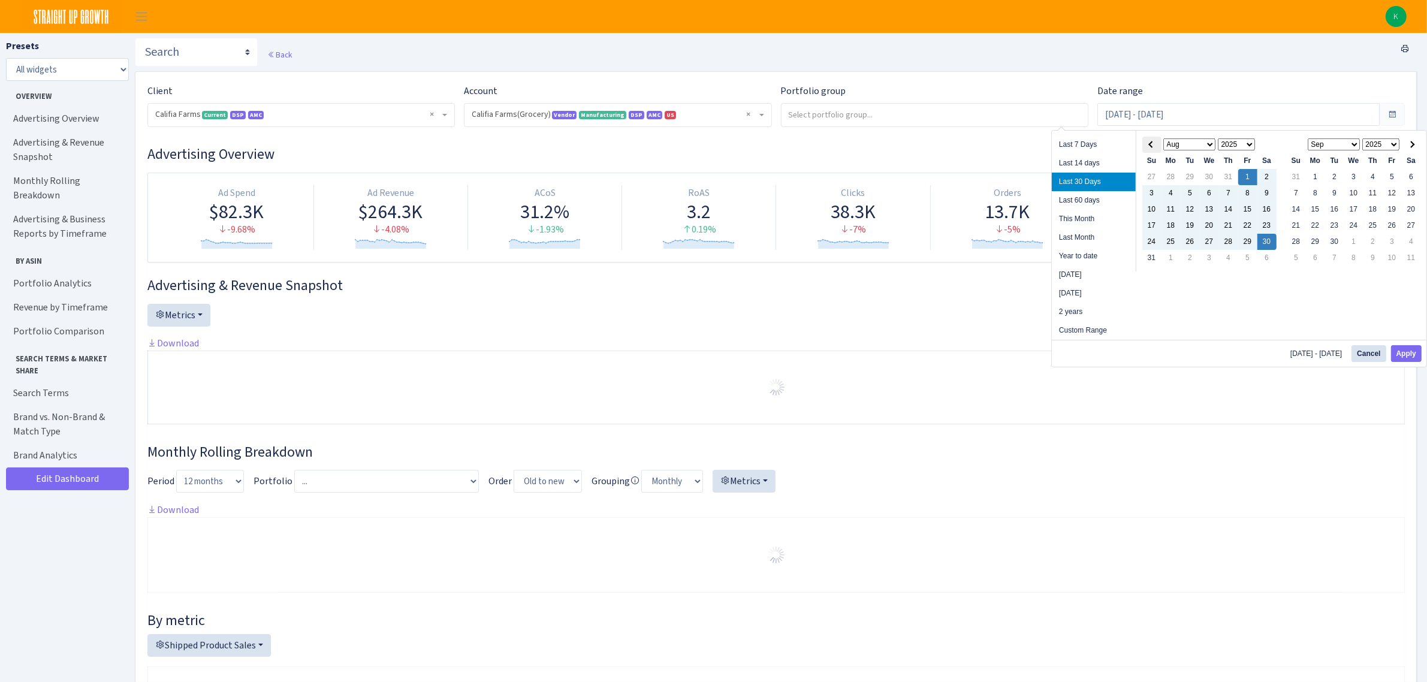
click at [1149, 140] on th at bounding box center [1152, 145] width 19 height 16
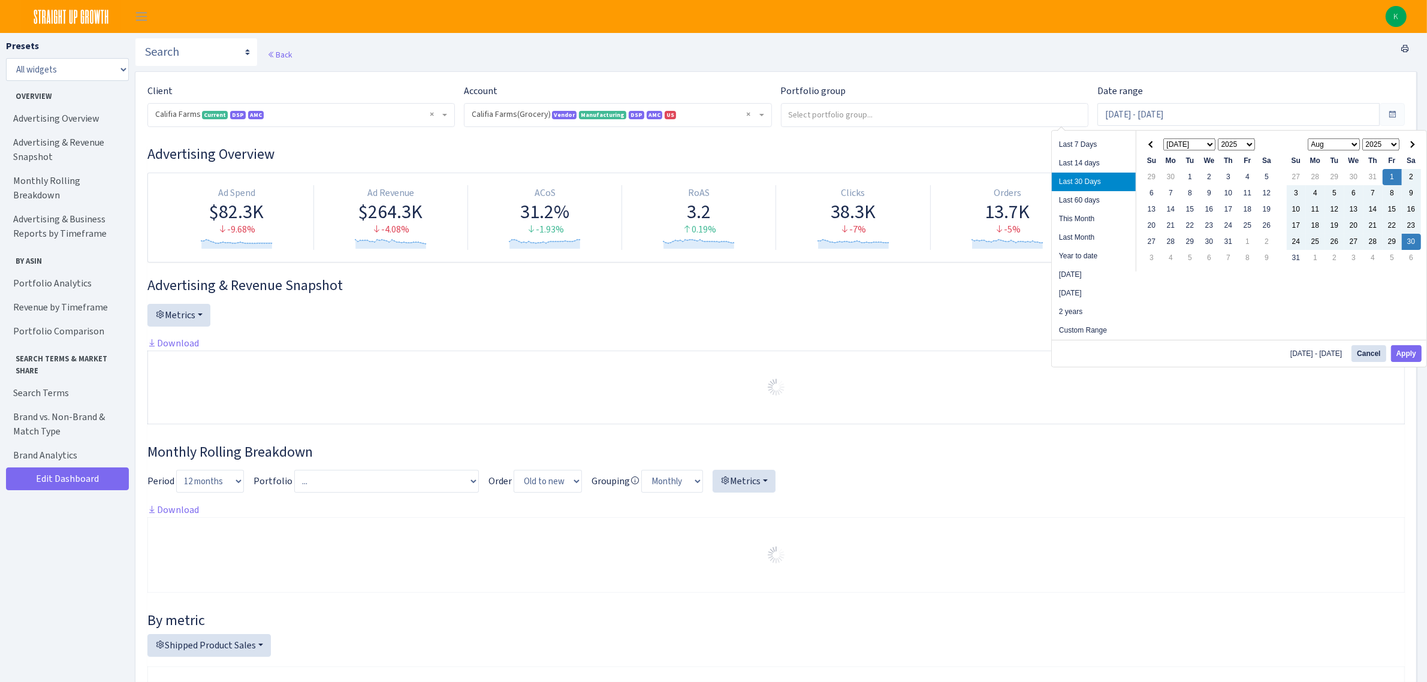
click at [1149, 140] on th at bounding box center [1152, 145] width 19 height 16
click at [1149, 141] on th at bounding box center [1152, 145] width 19 height 16
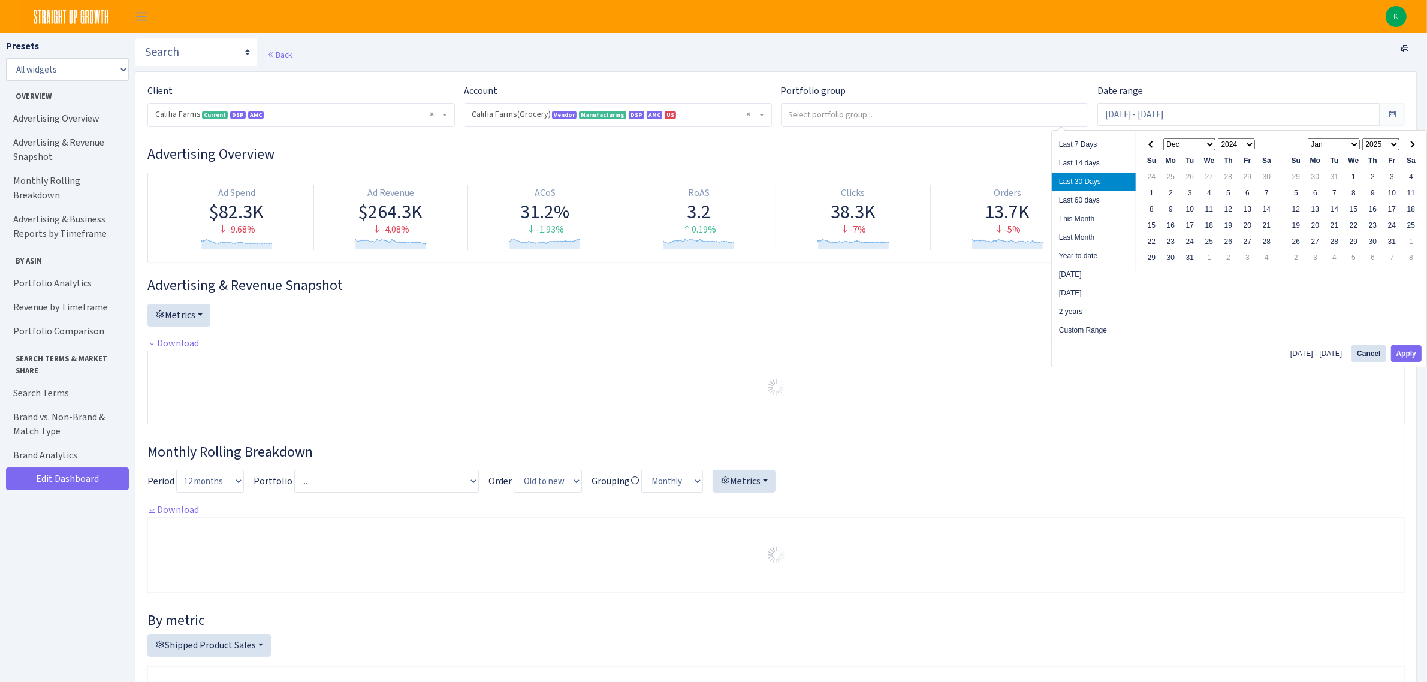
click at [1149, 141] on th at bounding box center [1152, 145] width 19 height 16
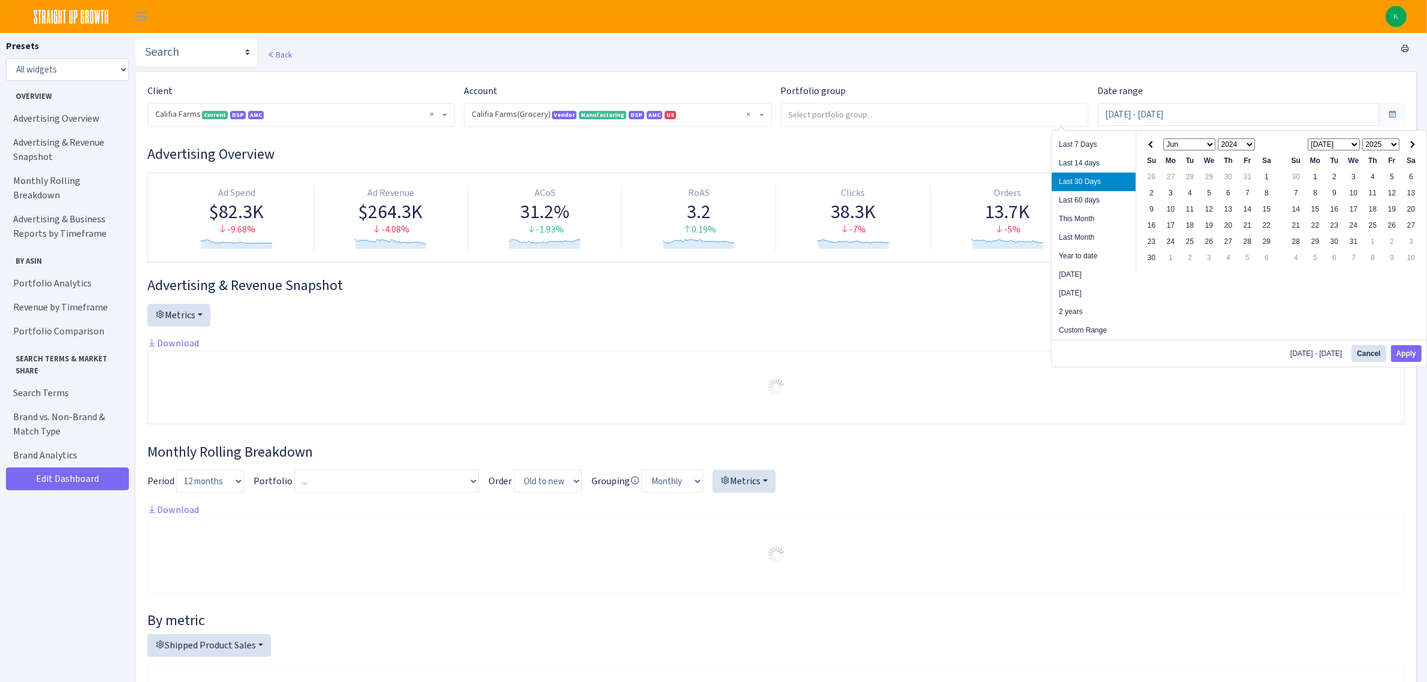
click at [1149, 141] on th at bounding box center [1152, 145] width 19 height 16
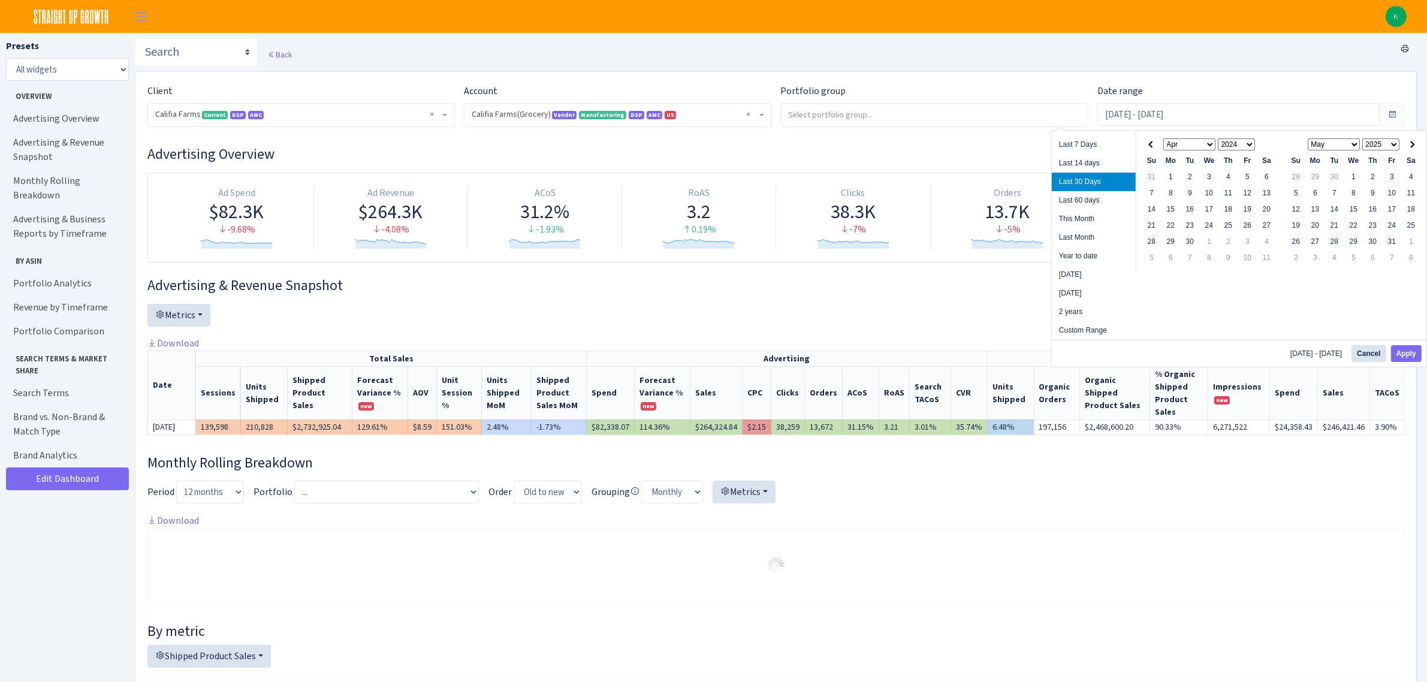
click at [1149, 141] on th at bounding box center [1152, 145] width 19 height 16
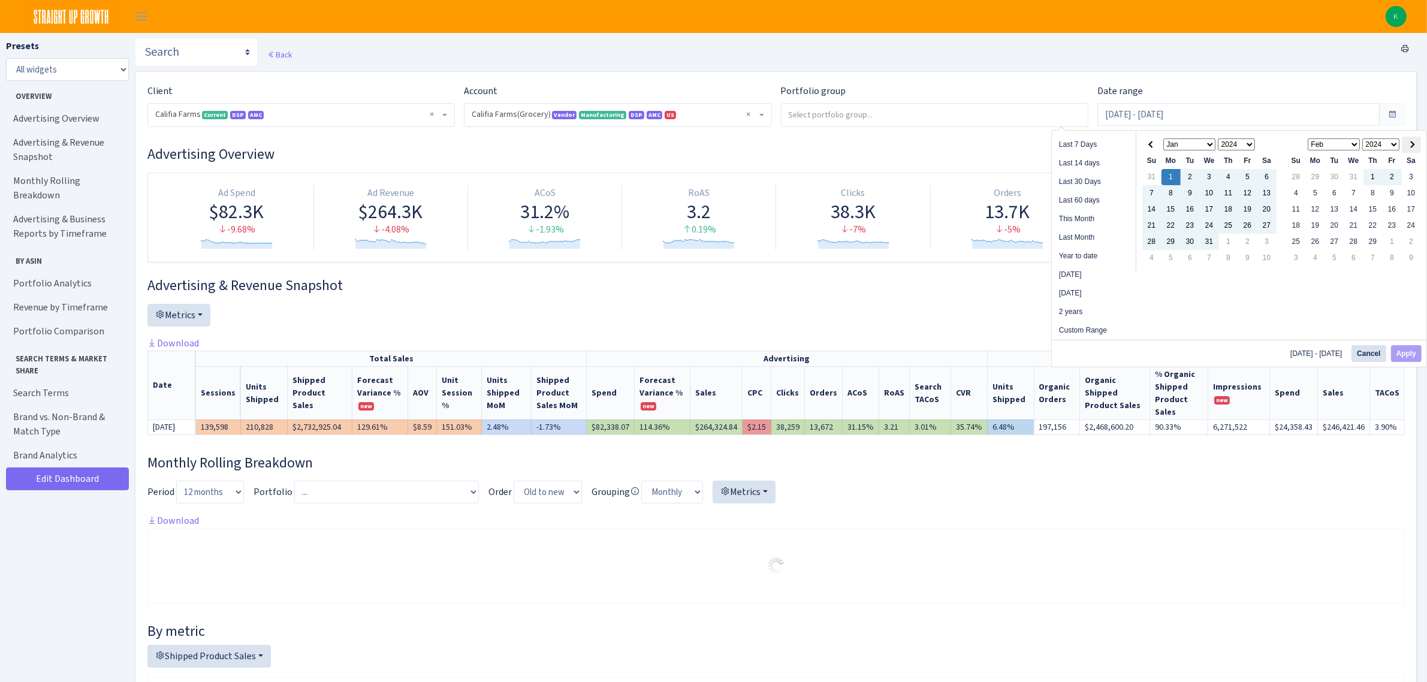
click at [1413, 144] on th at bounding box center [1411, 145] width 19 height 16
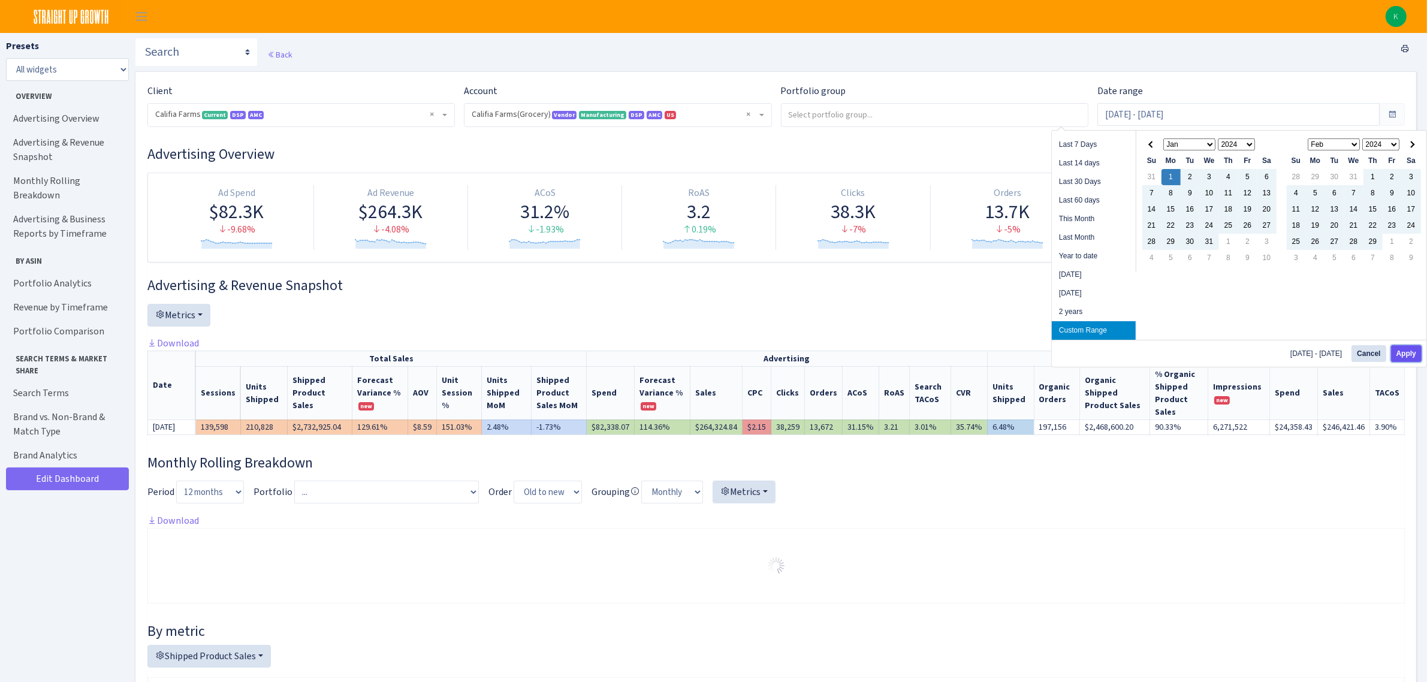
click at [1401, 352] on button "Apply" at bounding box center [1406, 353] width 31 height 17
type input "[DATE] - [DATE]"
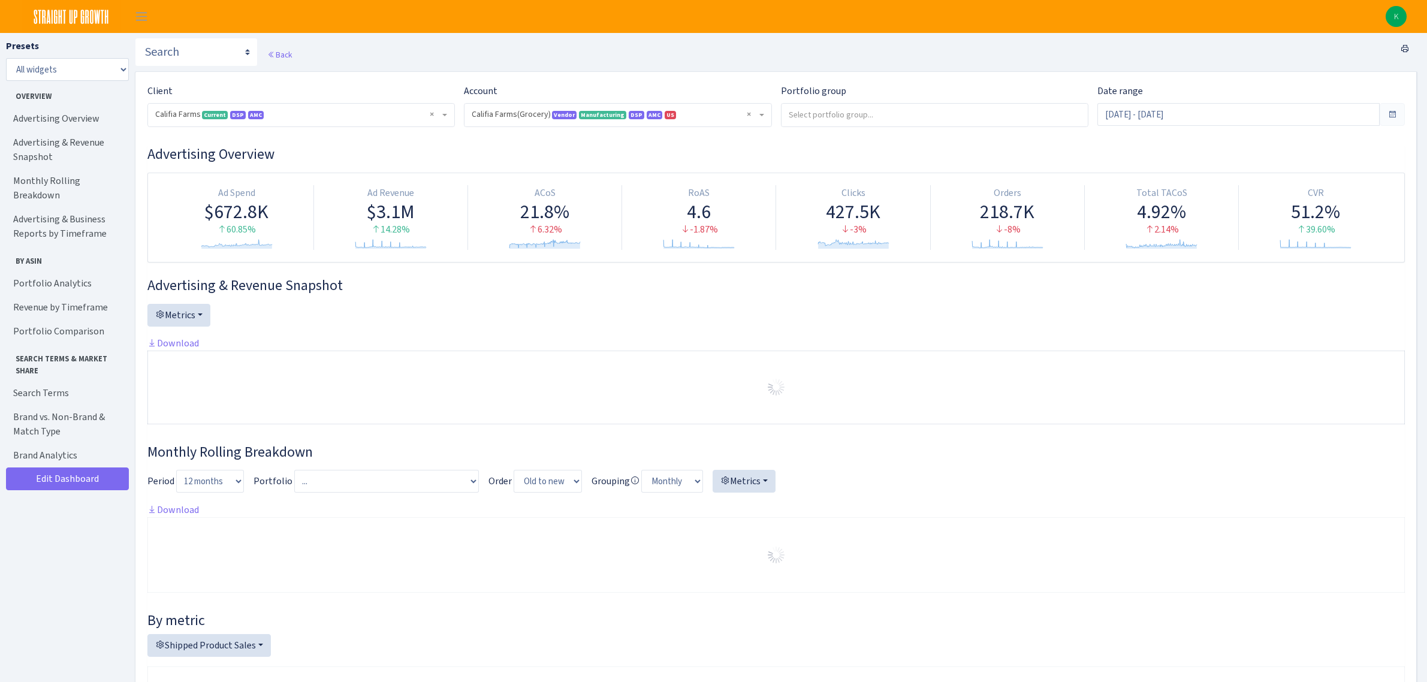
select select "2582519145631985"
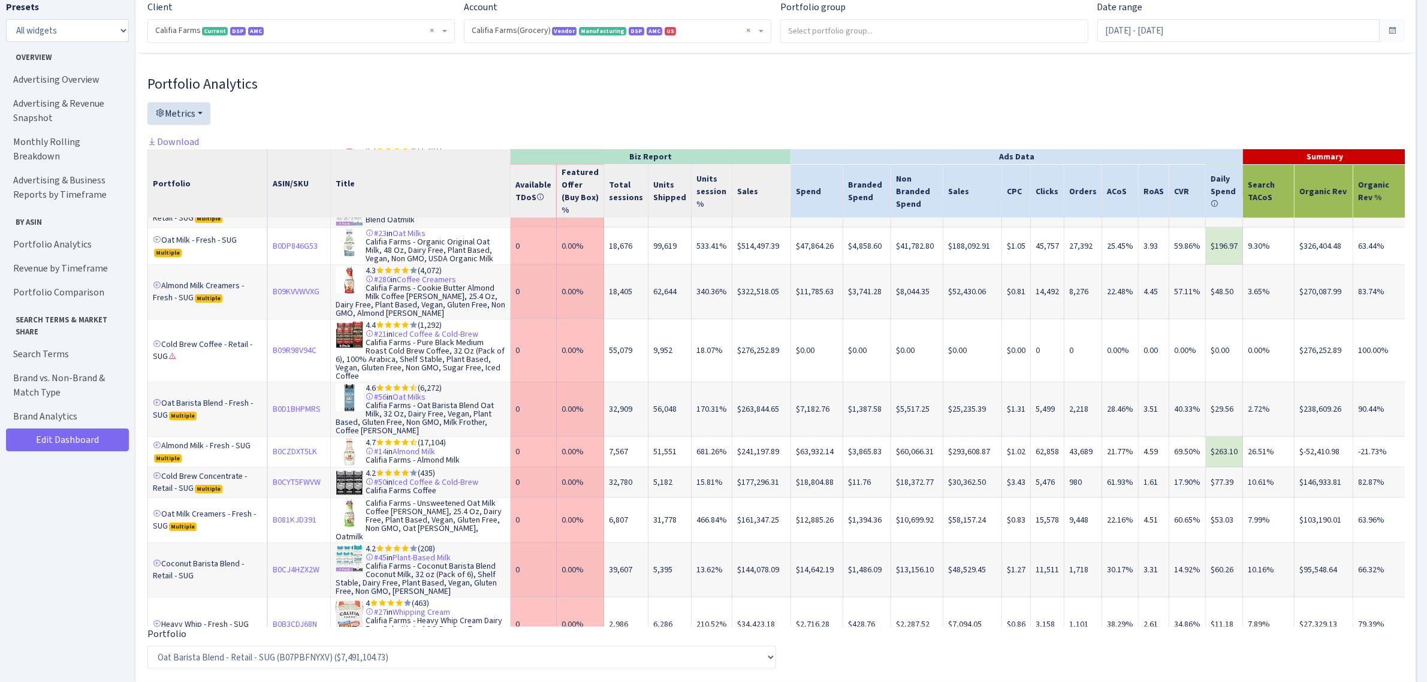
scroll to position [375, 0]
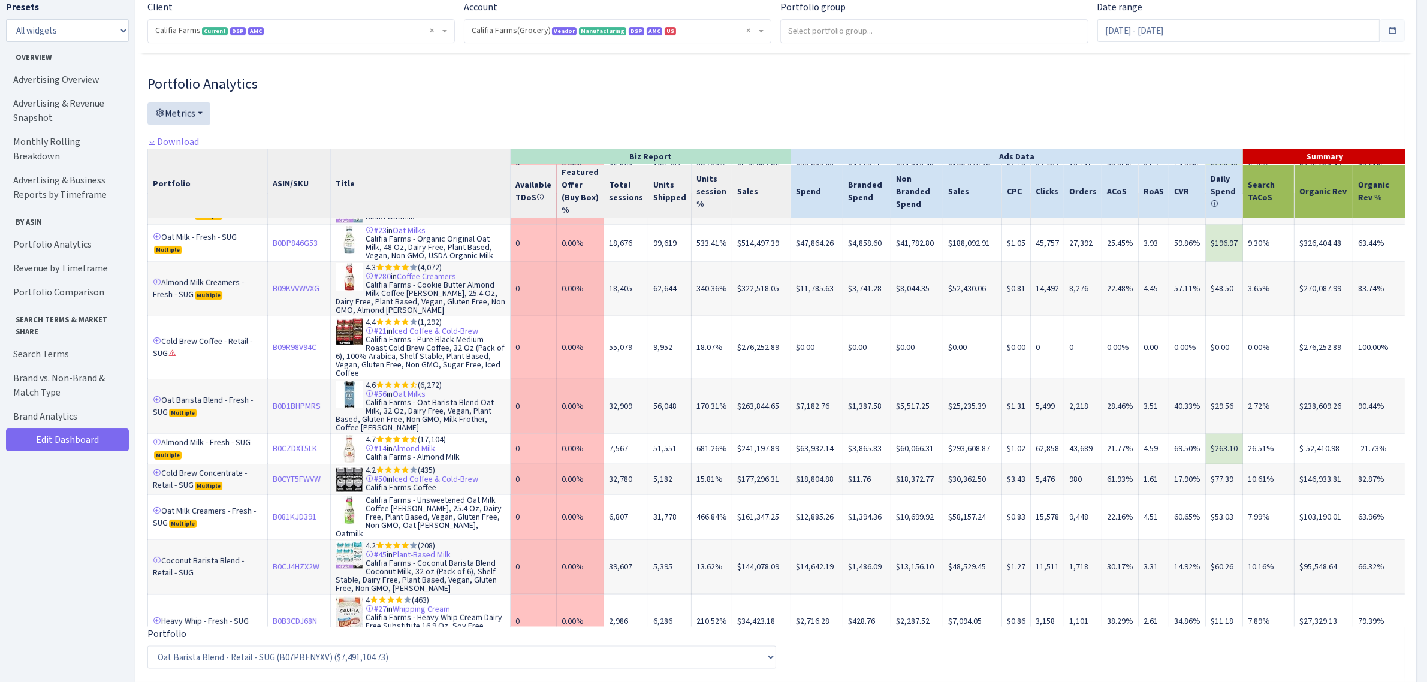
click at [1173, 657] on div "Portfolio Analytics Metrics Available TDoS Featured Offer (Buy Box) % Total Ses…" at bounding box center [776, 631] width 1258 height 1111
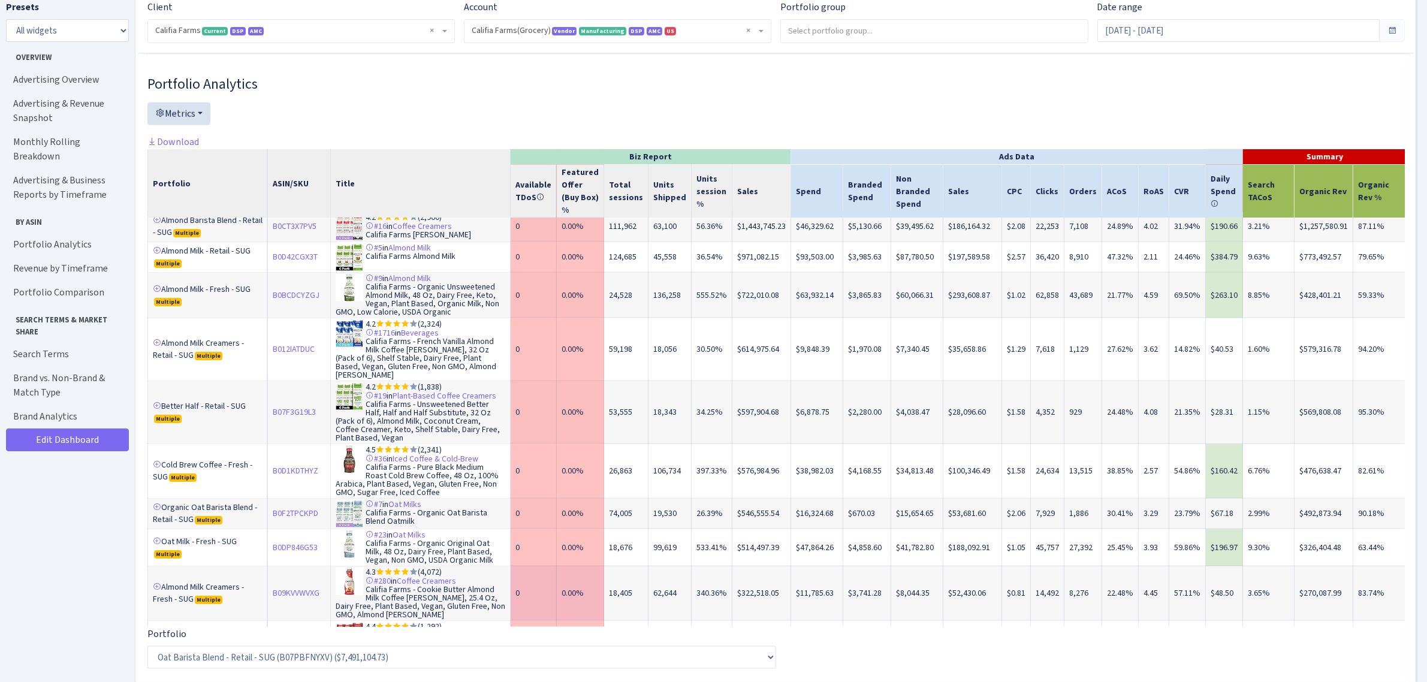
scroll to position [0, 0]
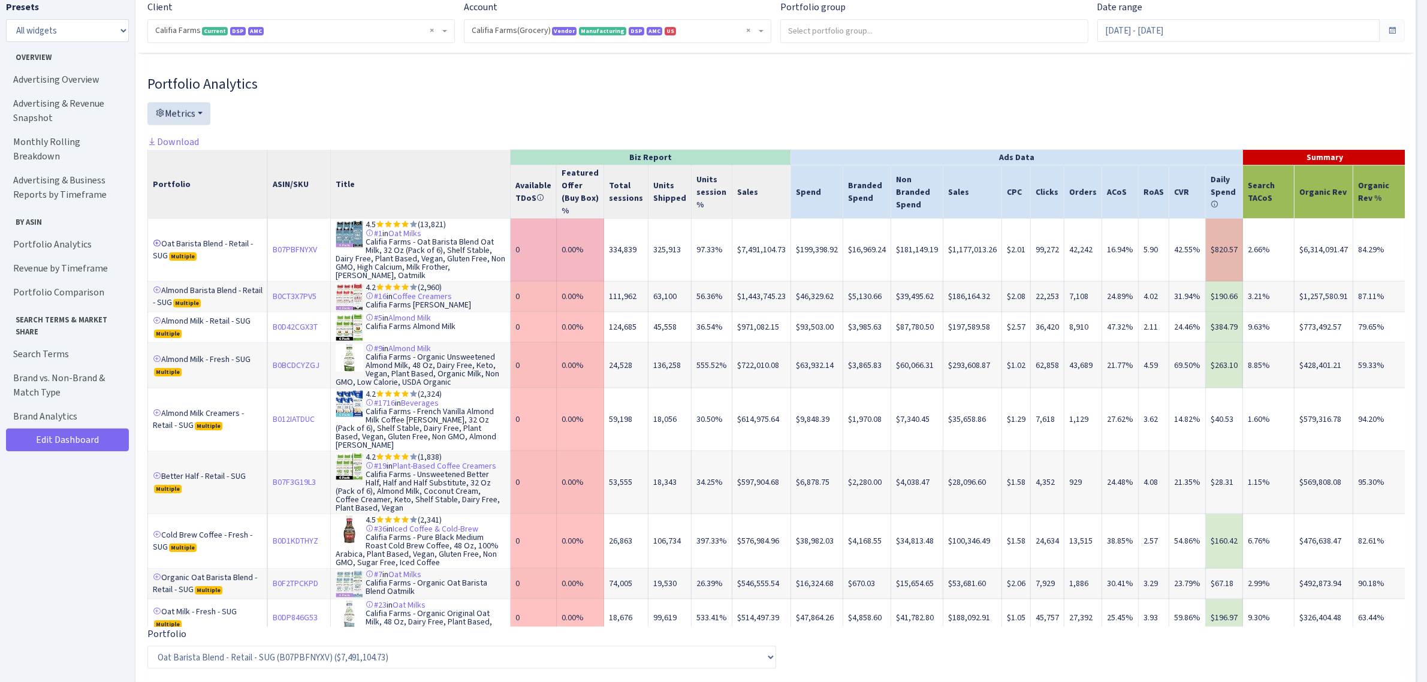
click at [156, 239] on link at bounding box center [157, 243] width 8 height 8
